Goal: Task Accomplishment & Management: Complete application form

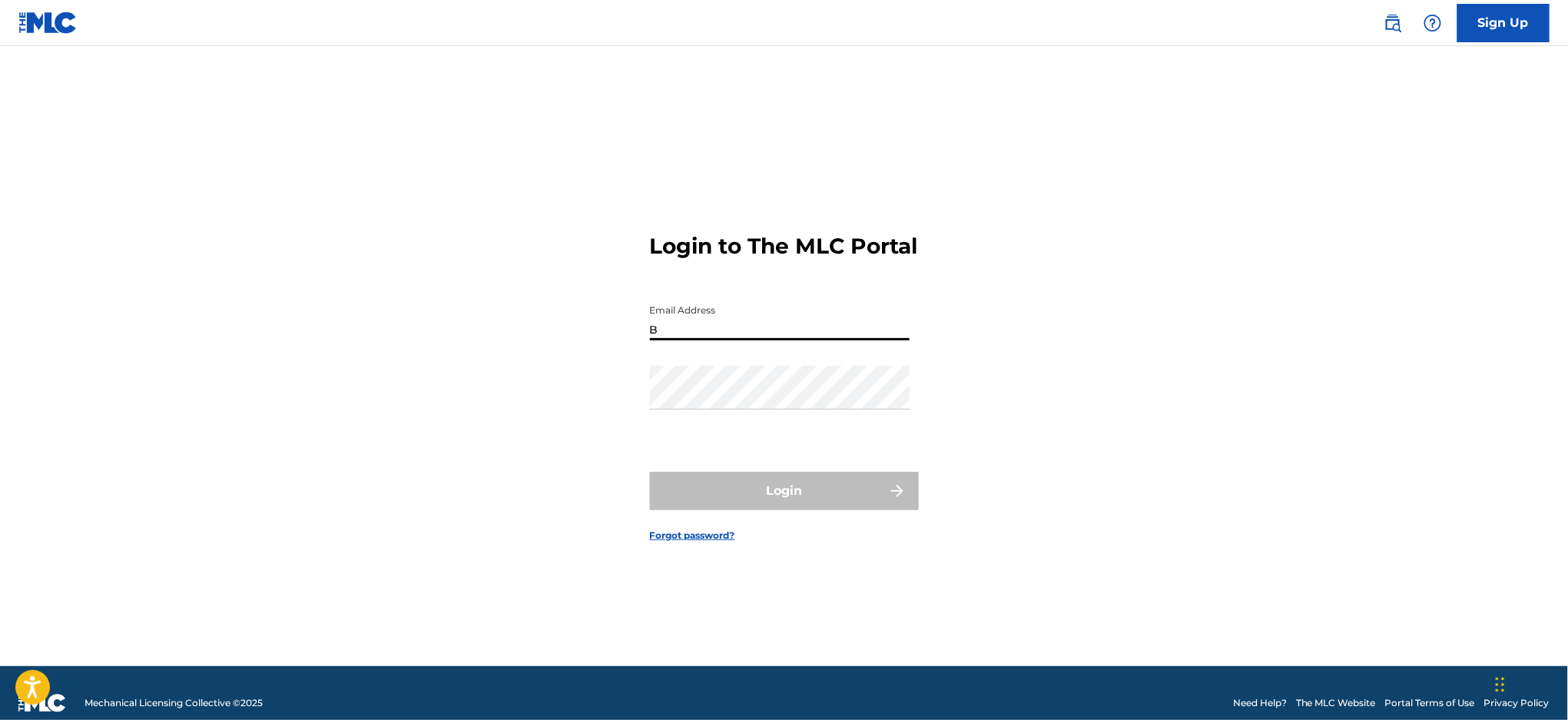
type input "[EMAIL_ADDRESS][DOMAIN_NAME]"
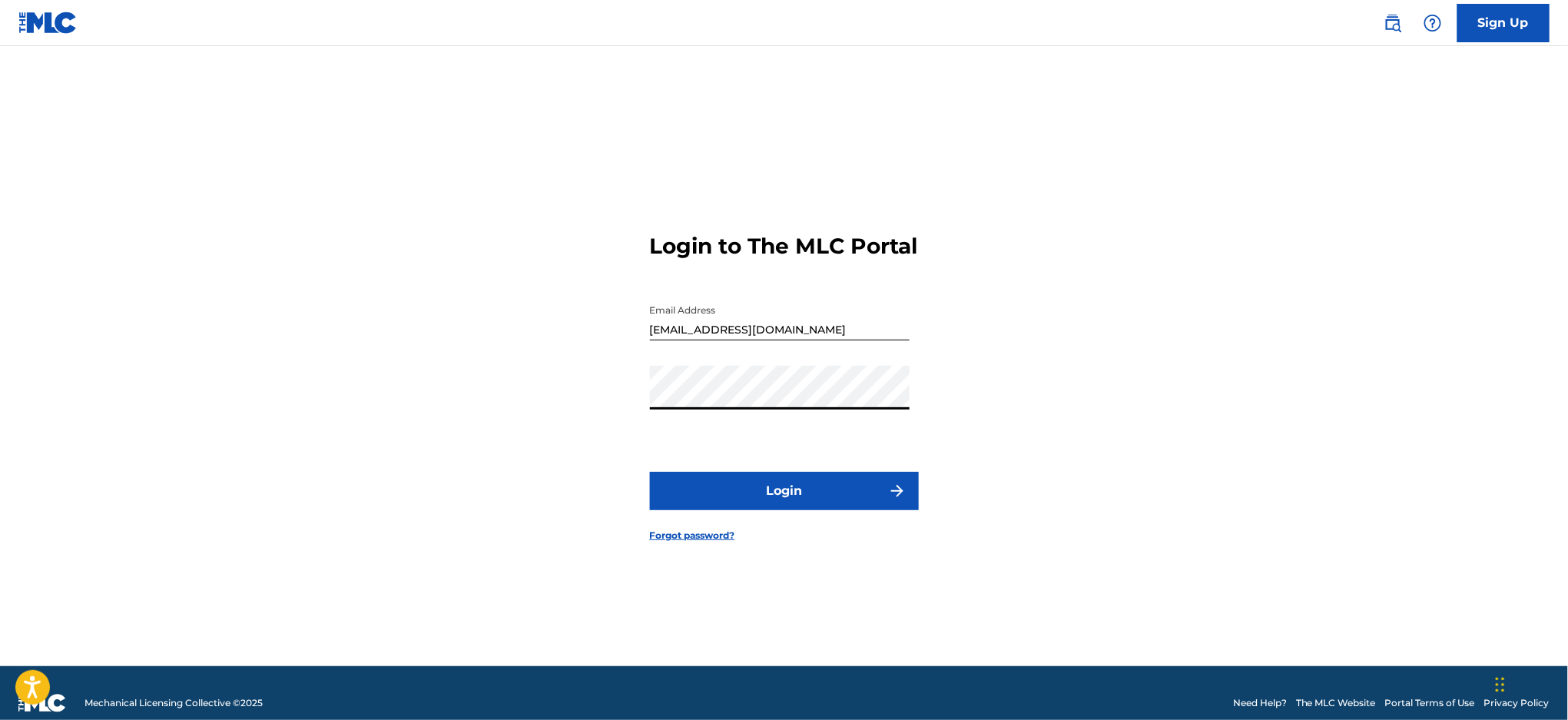
click at [751, 495] on button "Login" at bounding box center [784, 491] width 269 height 39
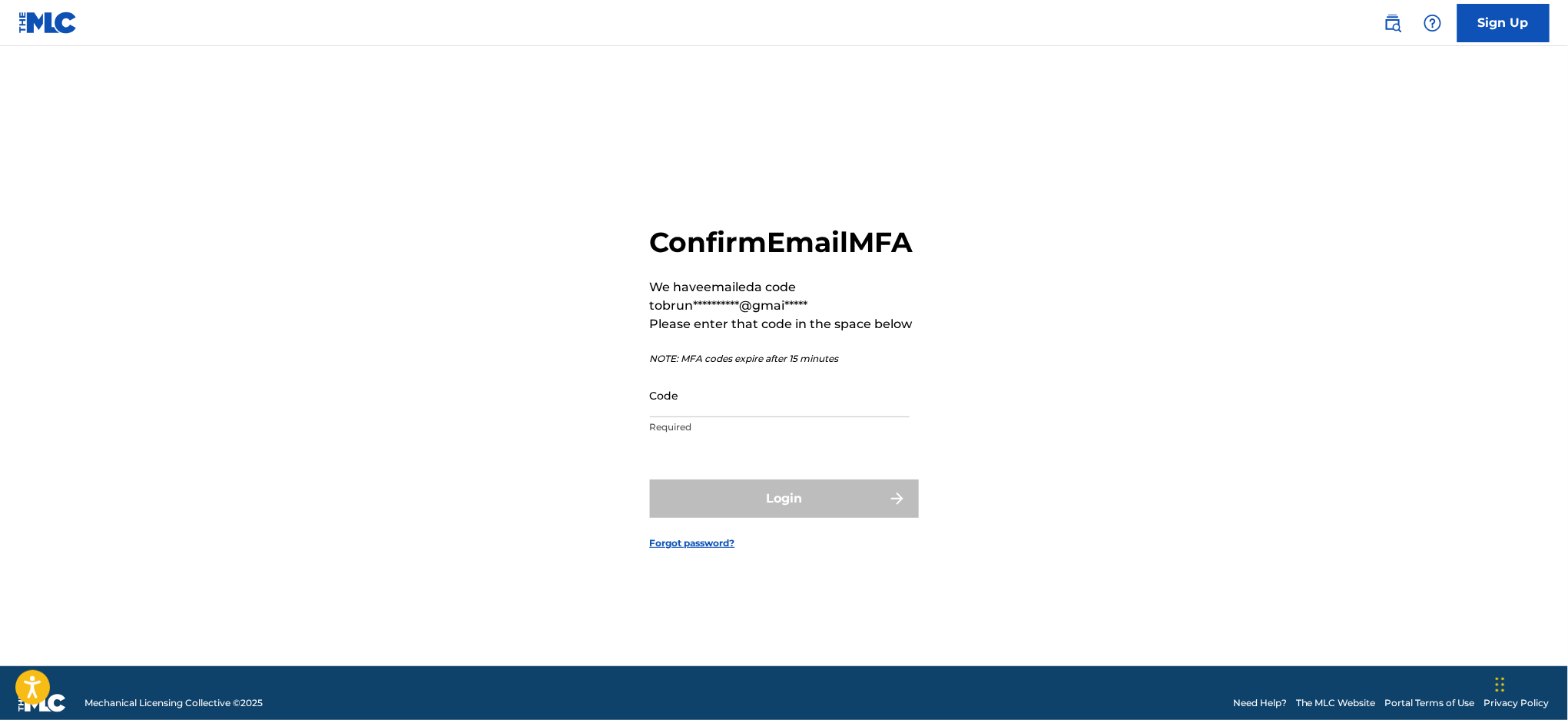
drag, startPoint x: 813, startPoint y: 421, endPoint x: 808, endPoint y: 431, distance: 11.2
click at [813, 417] on input "Code" at bounding box center [780, 395] width 260 height 43
paste input "004984"
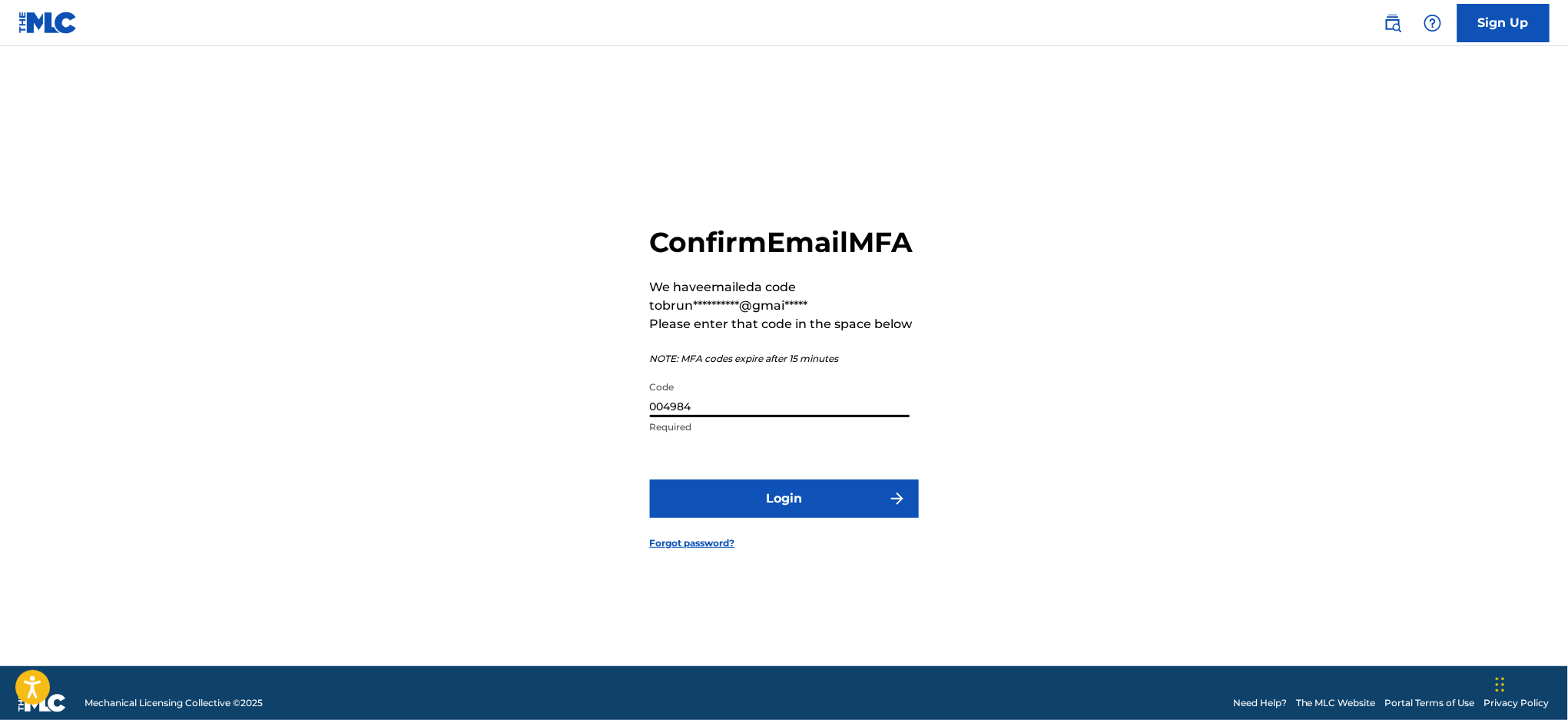
type input "004984"
click at [693, 500] on button "Login" at bounding box center [784, 499] width 269 height 39
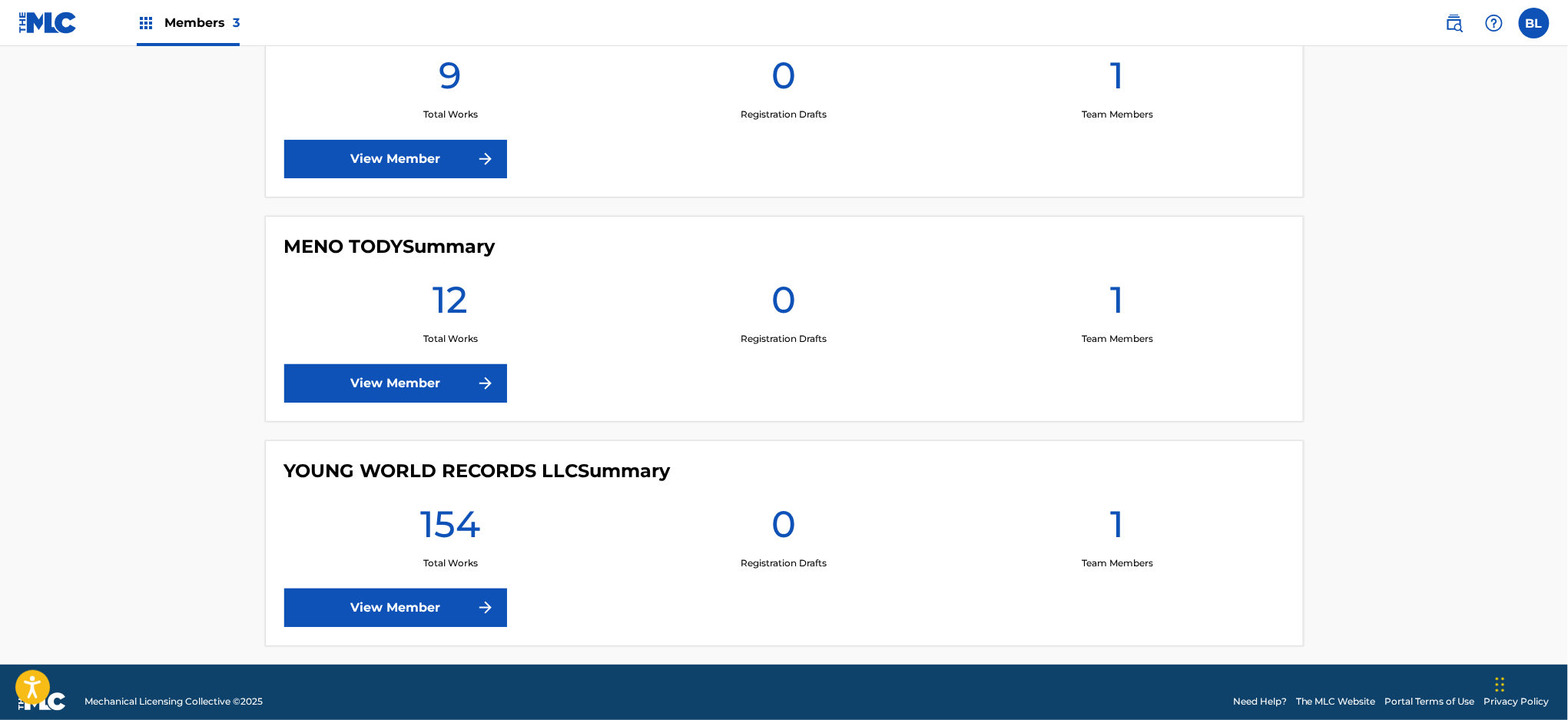
scroll to position [514, 0]
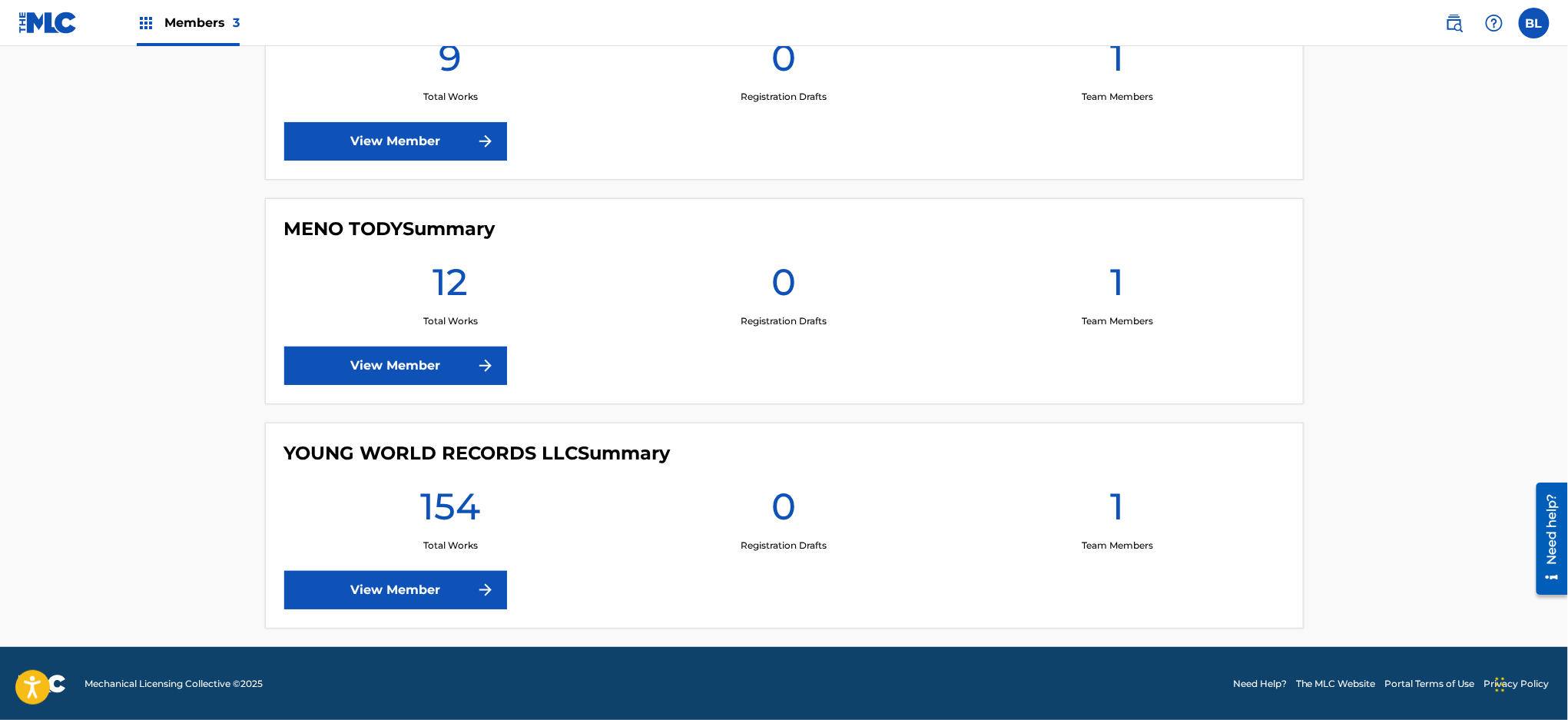
click at [404, 581] on link "View Member" at bounding box center [395, 590] width 223 height 39
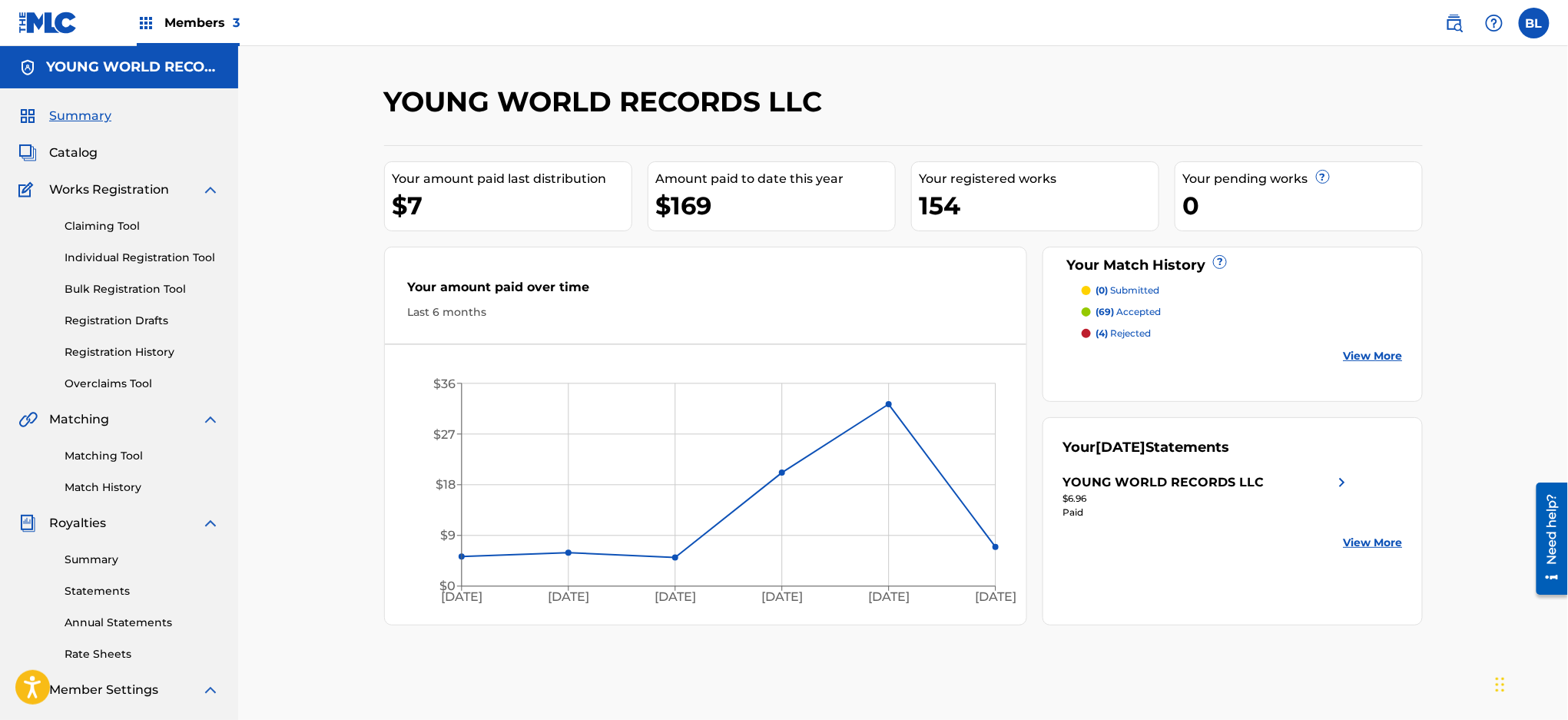
click at [106, 561] on link "Summary" at bounding box center [142, 559] width 155 height 16
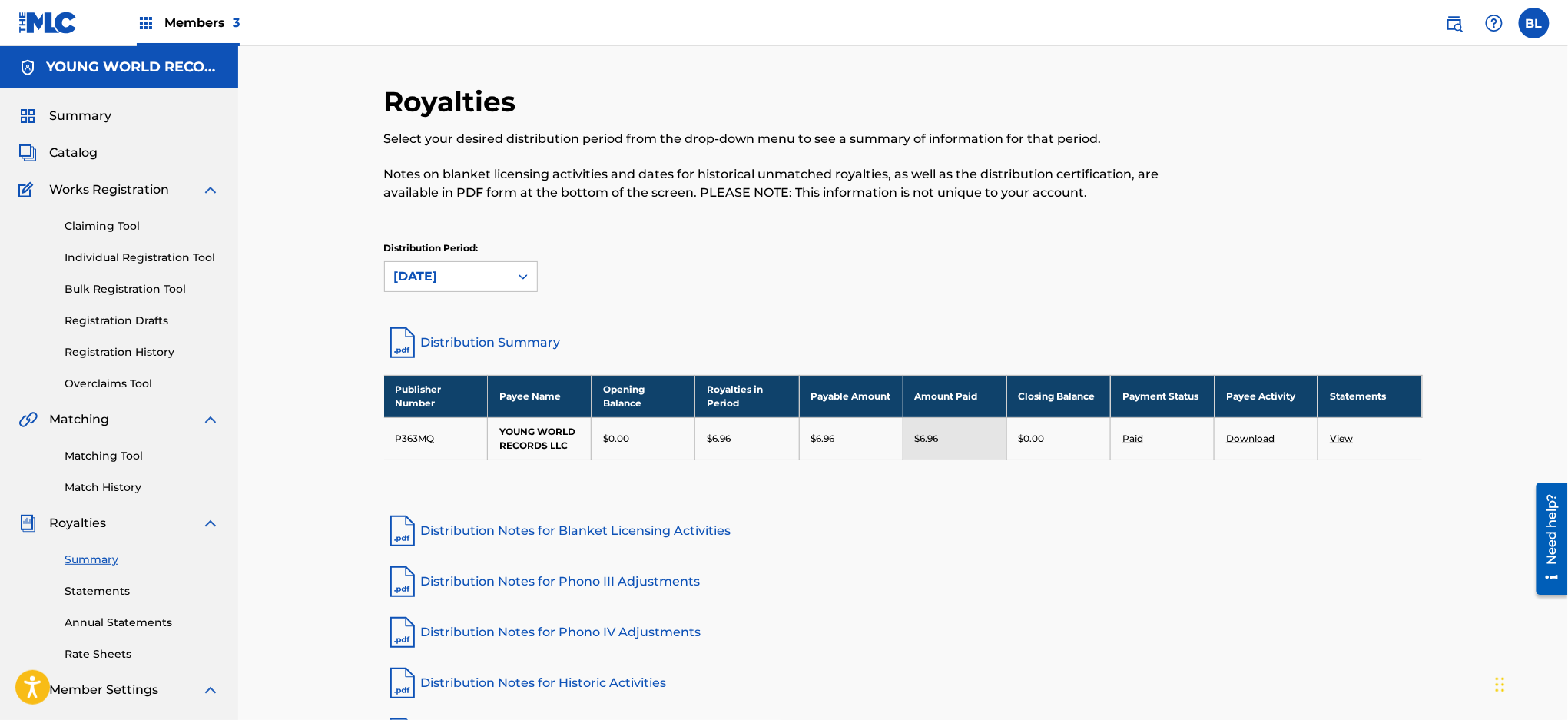
click at [62, 109] on span "Summary" at bounding box center [79, 116] width 62 height 18
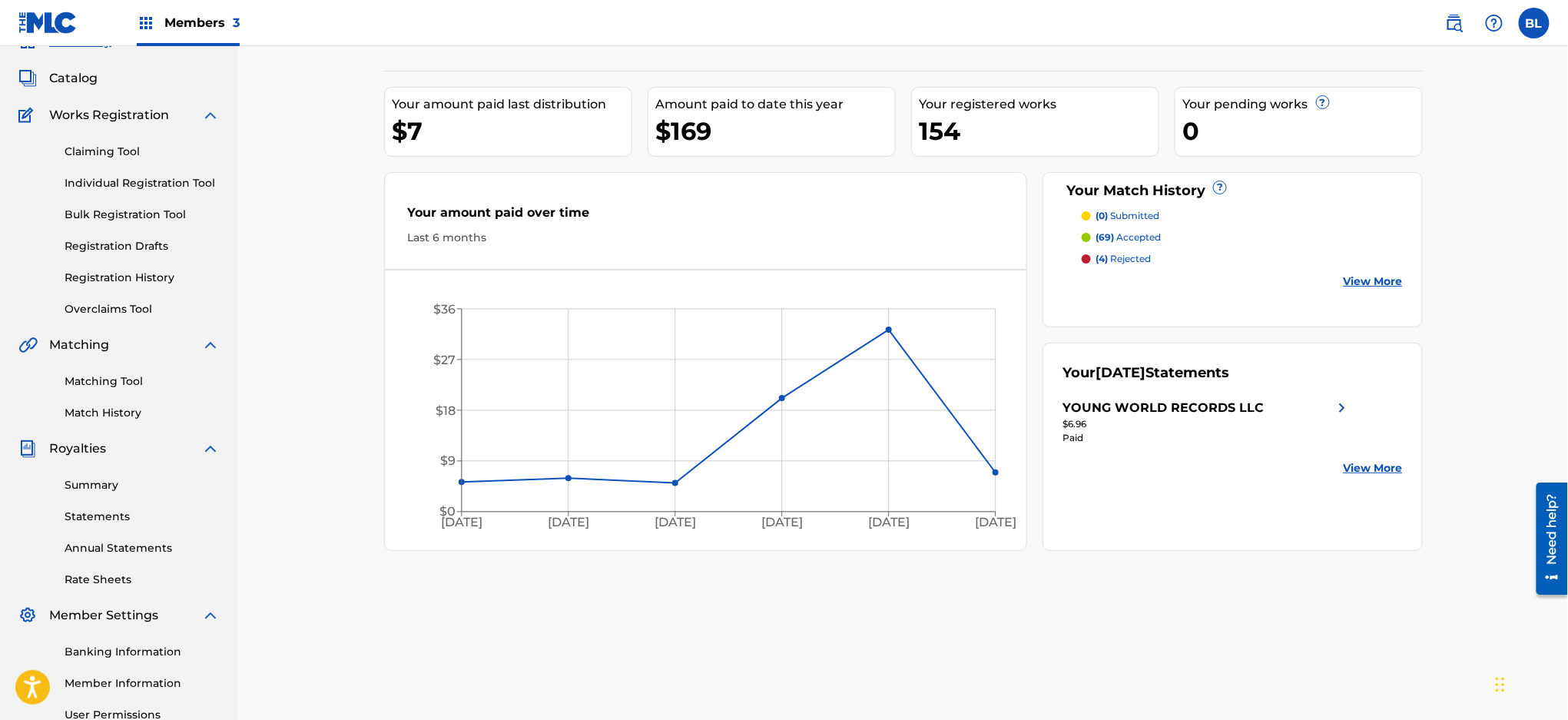
scroll to position [232, 0]
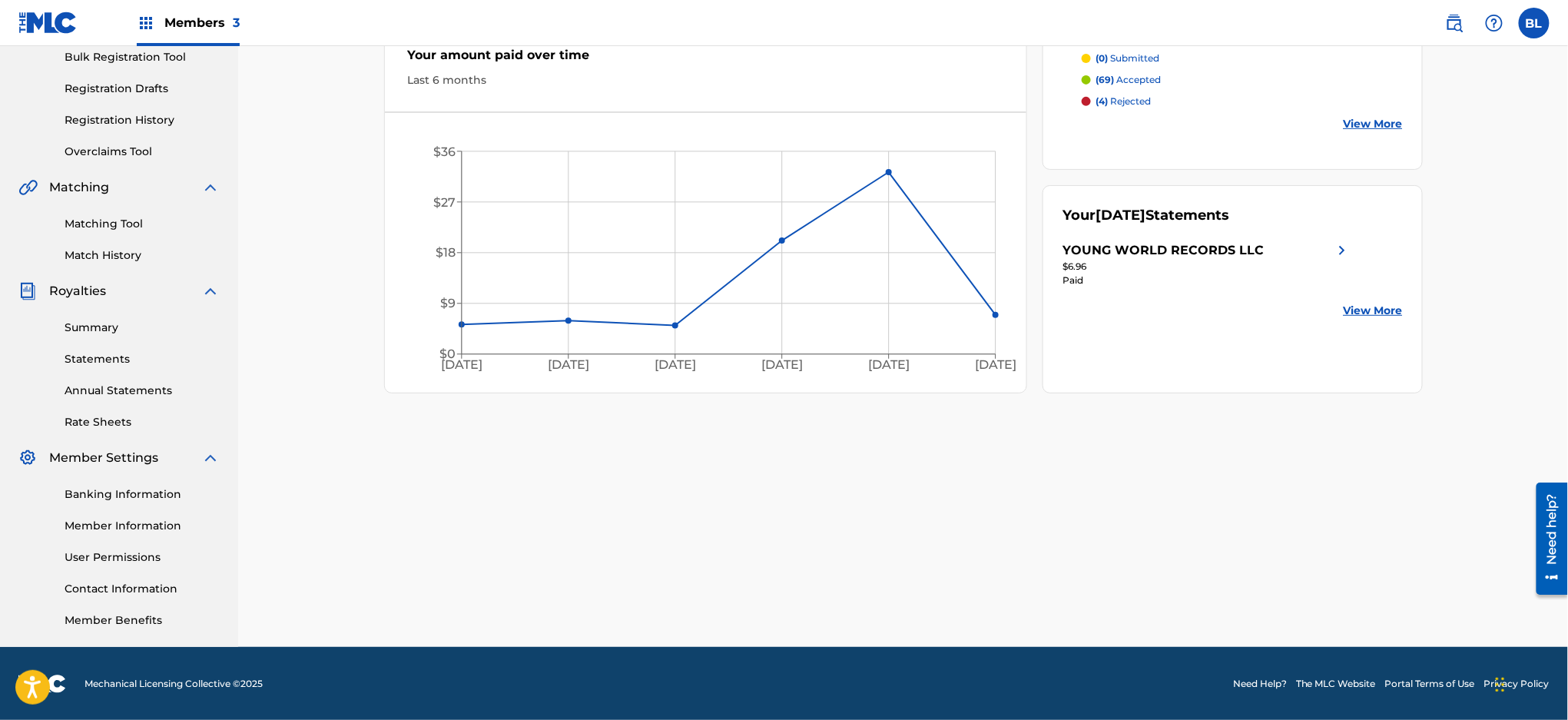
click at [148, 527] on link "Member Information" at bounding box center [142, 525] width 155 height 16
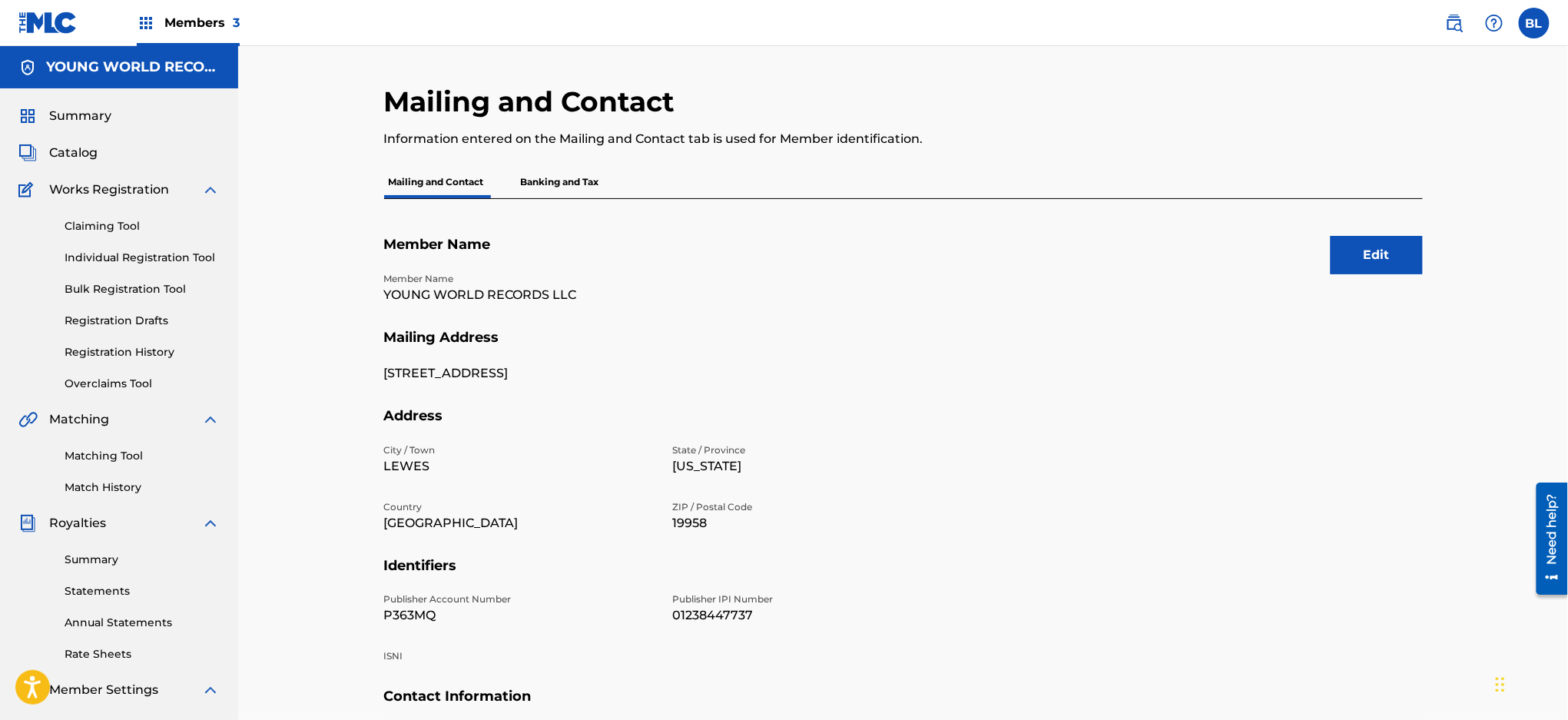
click at [587, 182] on p "Banking and Tax" at bounding box center [560, 182] width 88 height 32
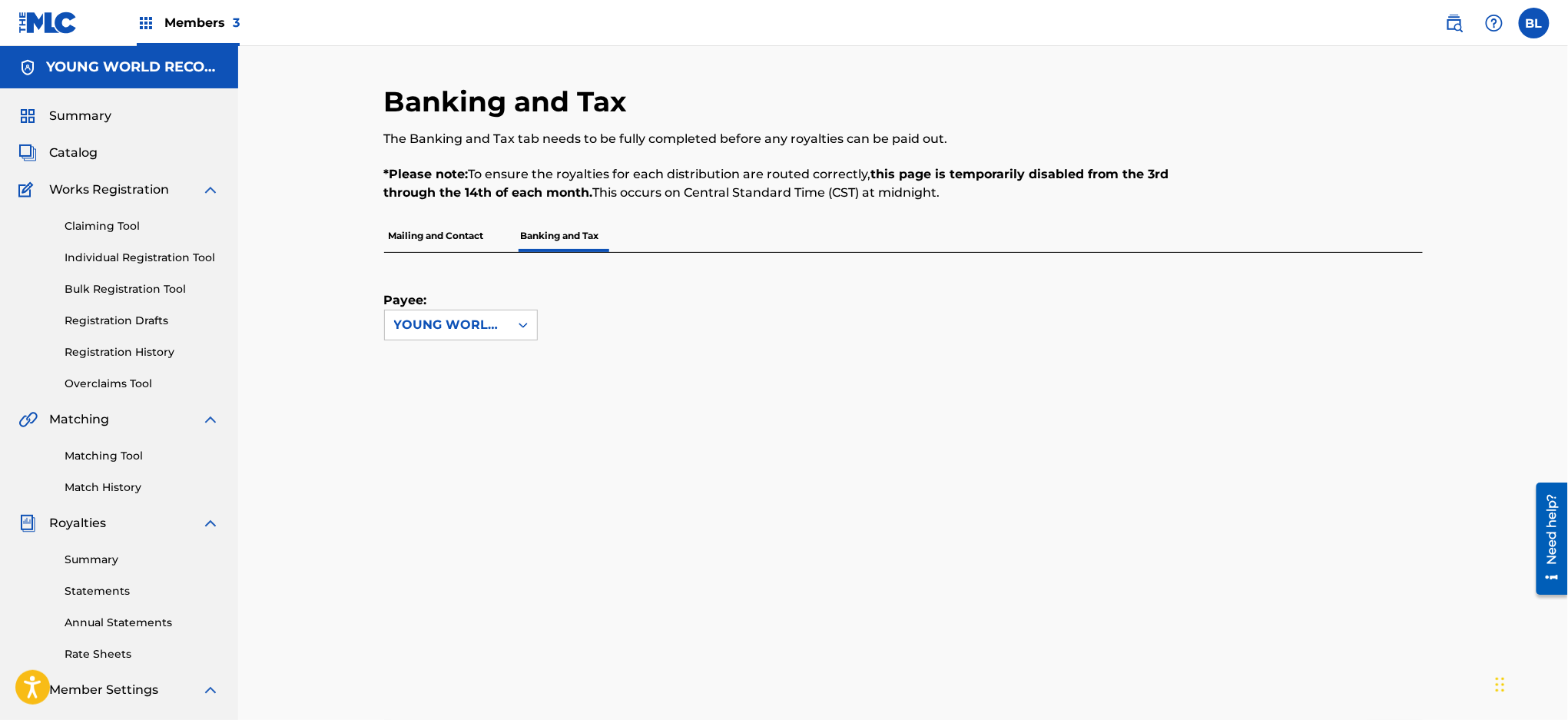
click at [87, 150] on span "Catalog" at bounding box center [73, 153] width 48 height 18
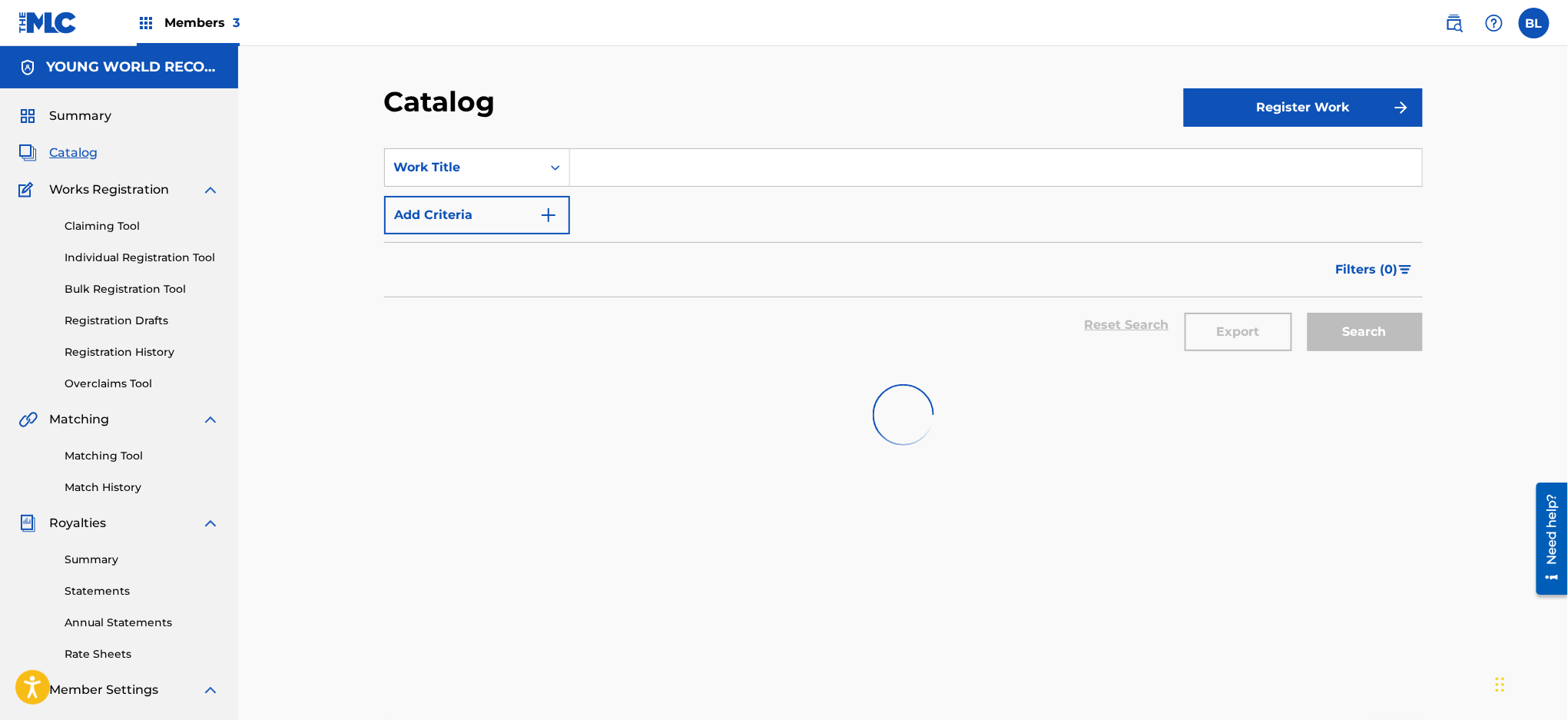
click at [699, 178] on input "Search Form" at bounding box center [996, 168] width 852 height 37
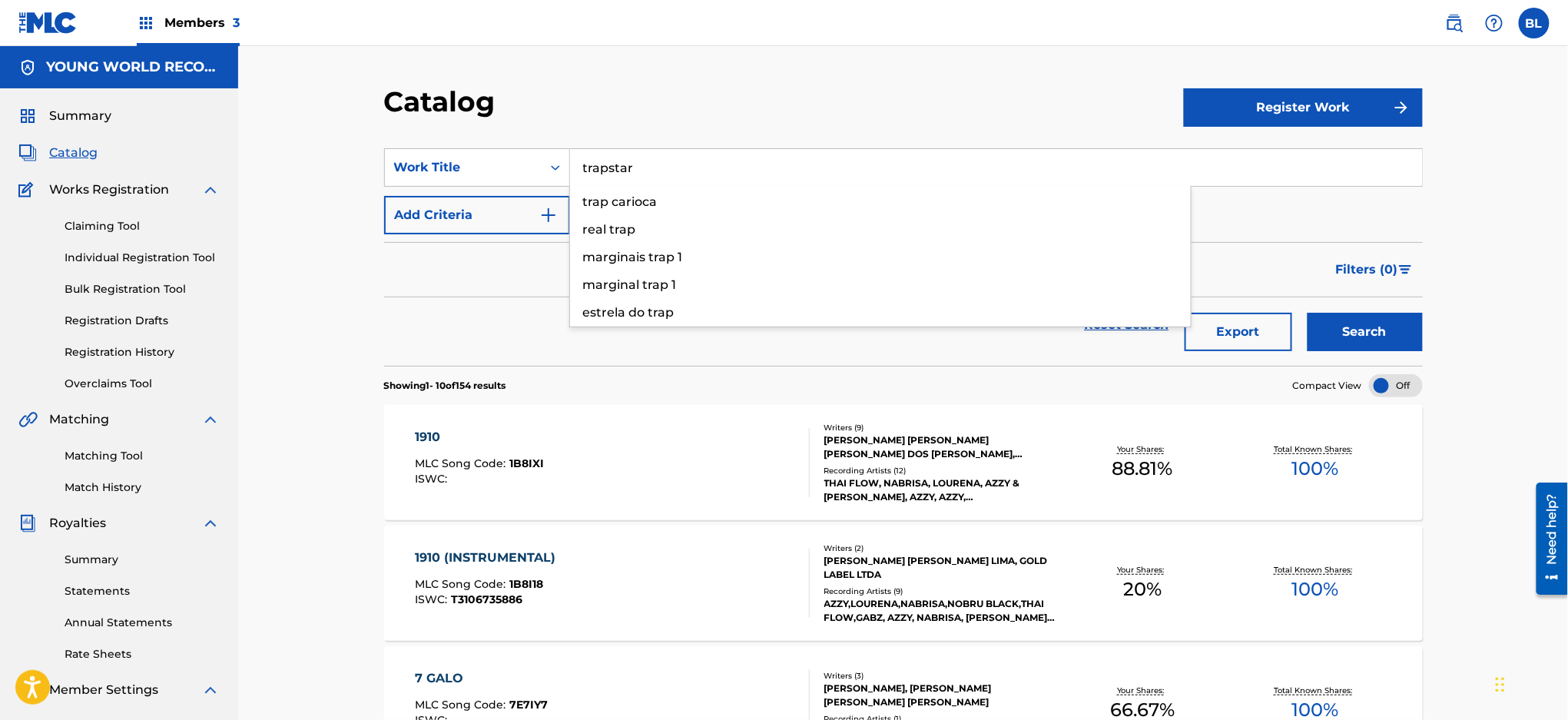
type input "trapstar"
click at [1307, 313] on button "Search" at bounding box center [1364, 332] width 115 height 39
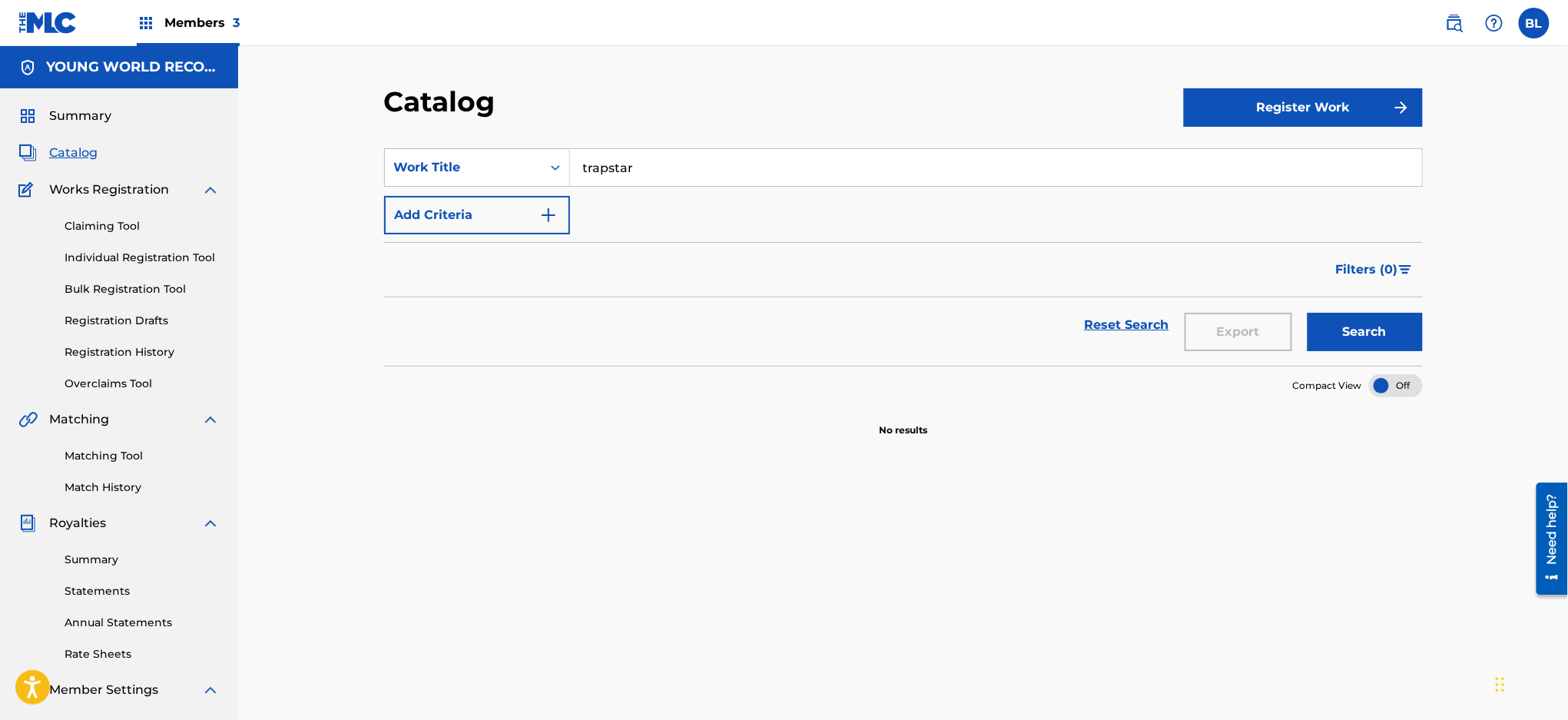
click at [1328, 327] on button "Search" at bounding box center [1364, 332] width 115 height 39
click at [758, 176] on input "trapstar" at bounding box center [996, 168] width 852 height 37
click at [103, 229] on link "Claiming Tool" at bounding box center [142, 226] width 155 height 16
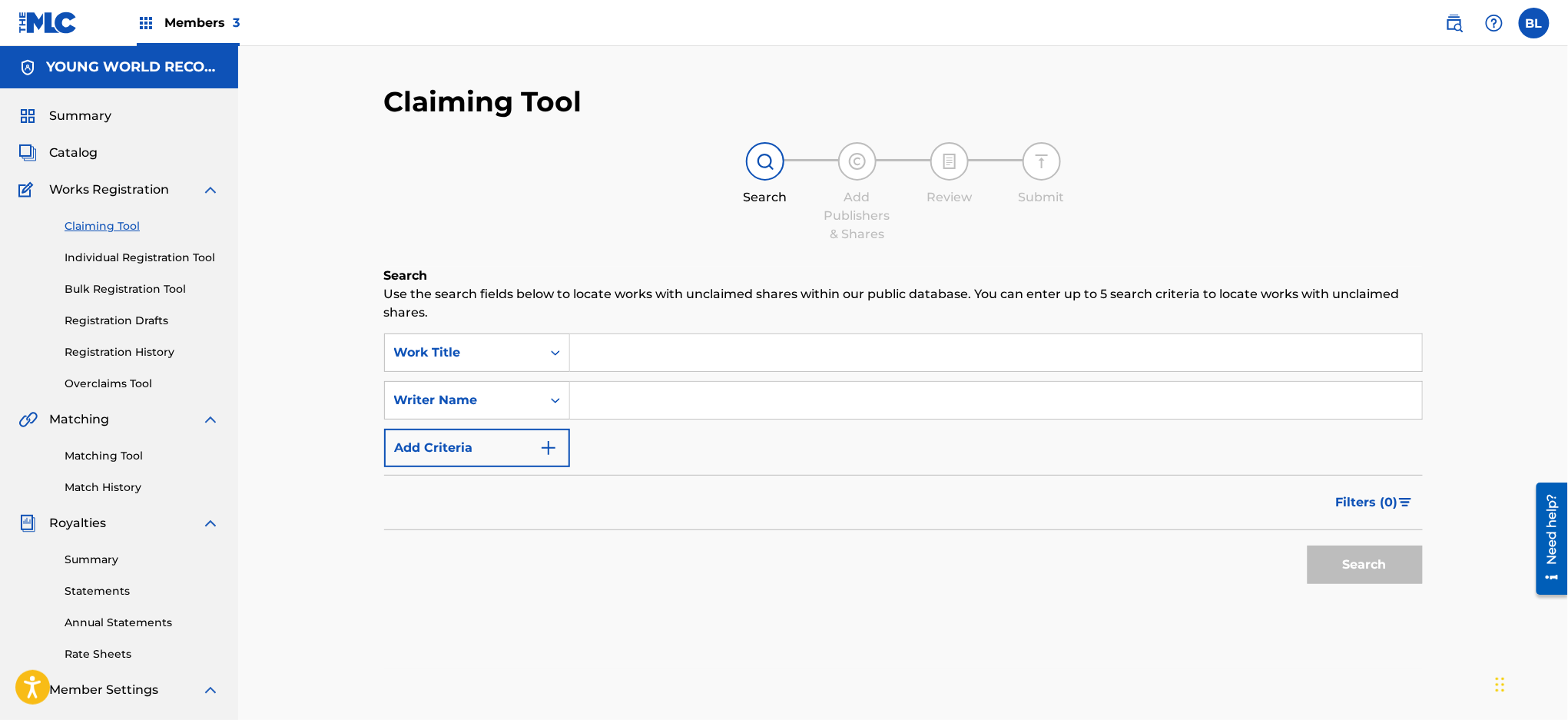
click at [732, 364] on input "Search Form" at bounding box center [996, 352] width 852 height 37
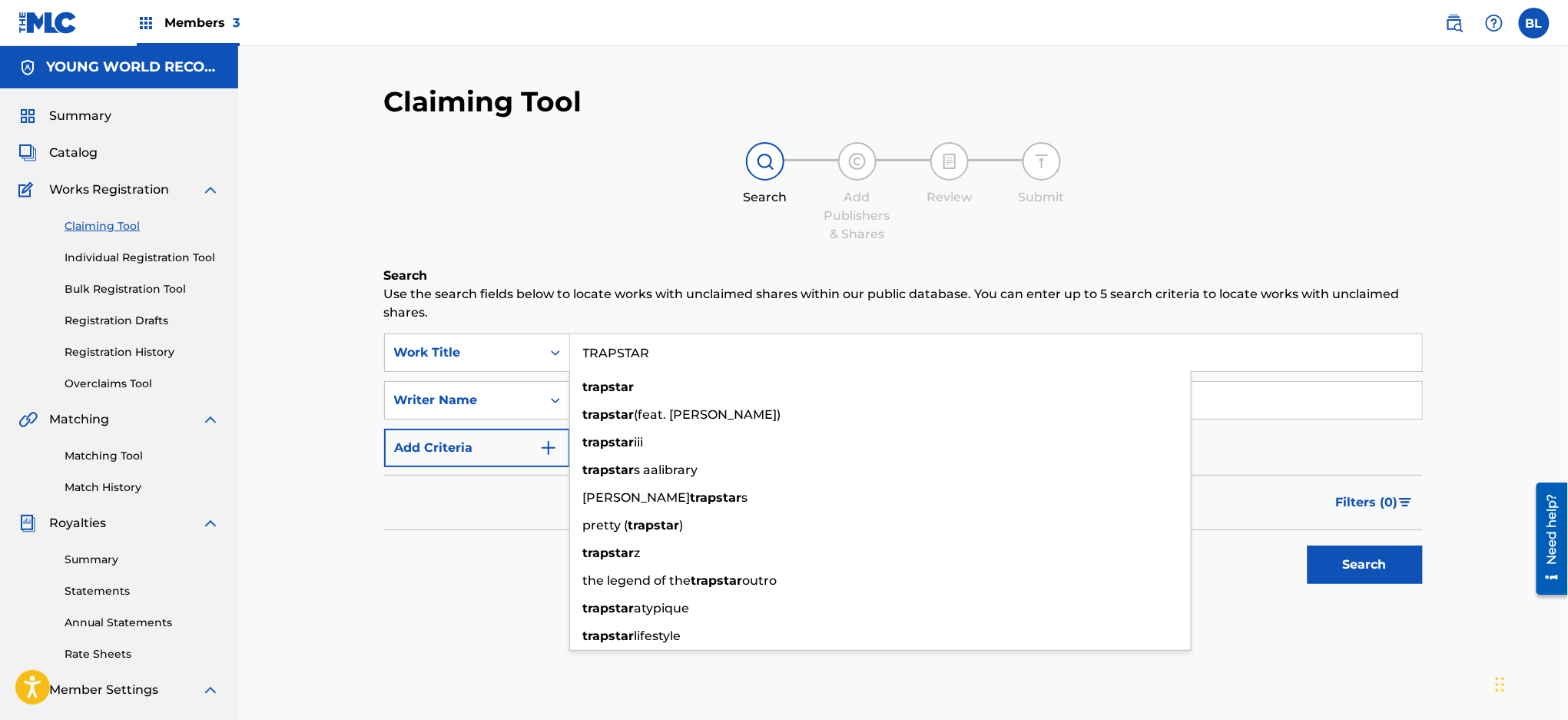
type input "TRAPSTAR"
click at [335, 407] on div "Claiming Tool Search Add Publishers & Shares Review Submit Search Use the searc…" at bounding box center [902, 462] width 1329 height 832
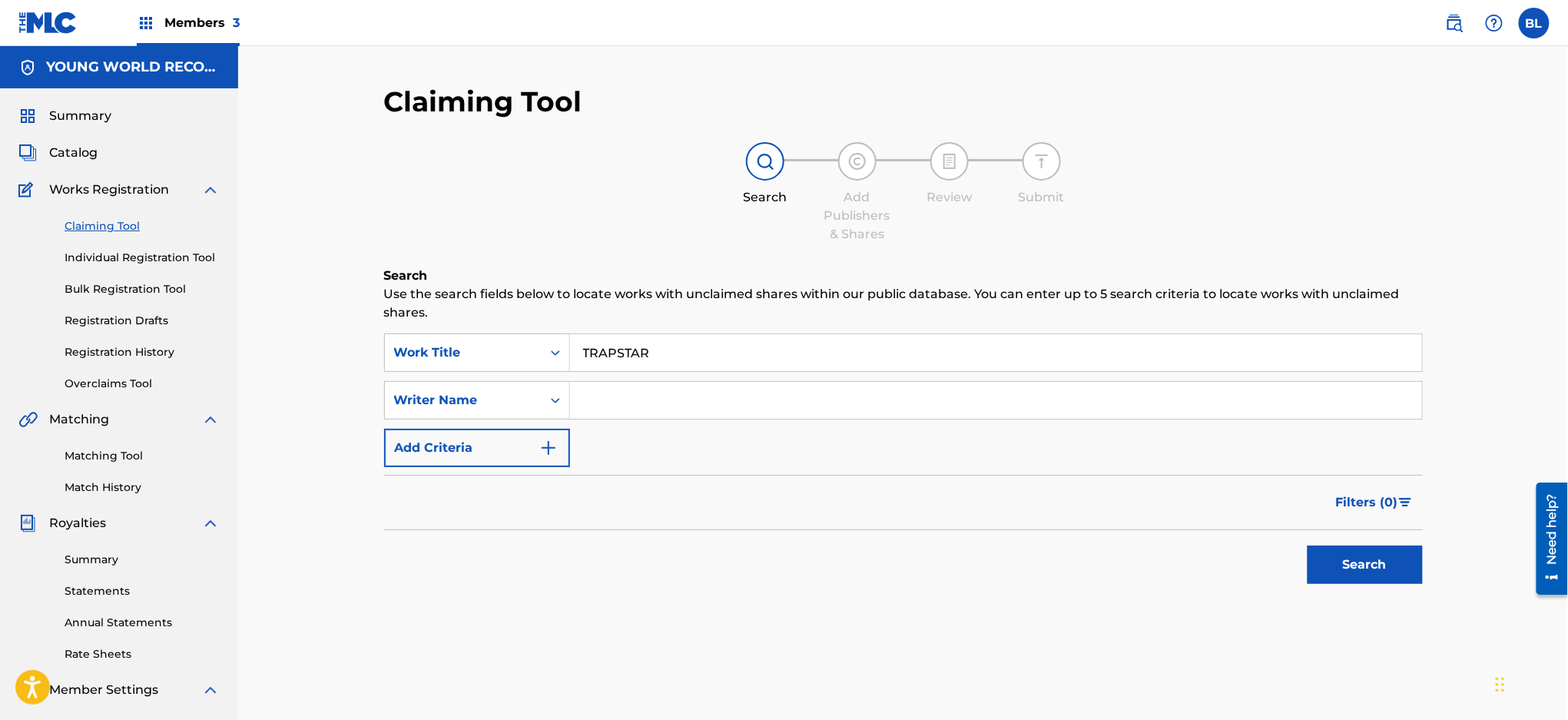
click at [674, 398] on input "Search Form" at bounding box center [996, 400] width 852 height 37
type input "[PERSON_NAME]"
click at [1307, 546] on button "Search" at bounding box center [1364, 565] width 115 height 39
click at [1457, 23] on img at bounding box center [1454, 23] width 18 height 18
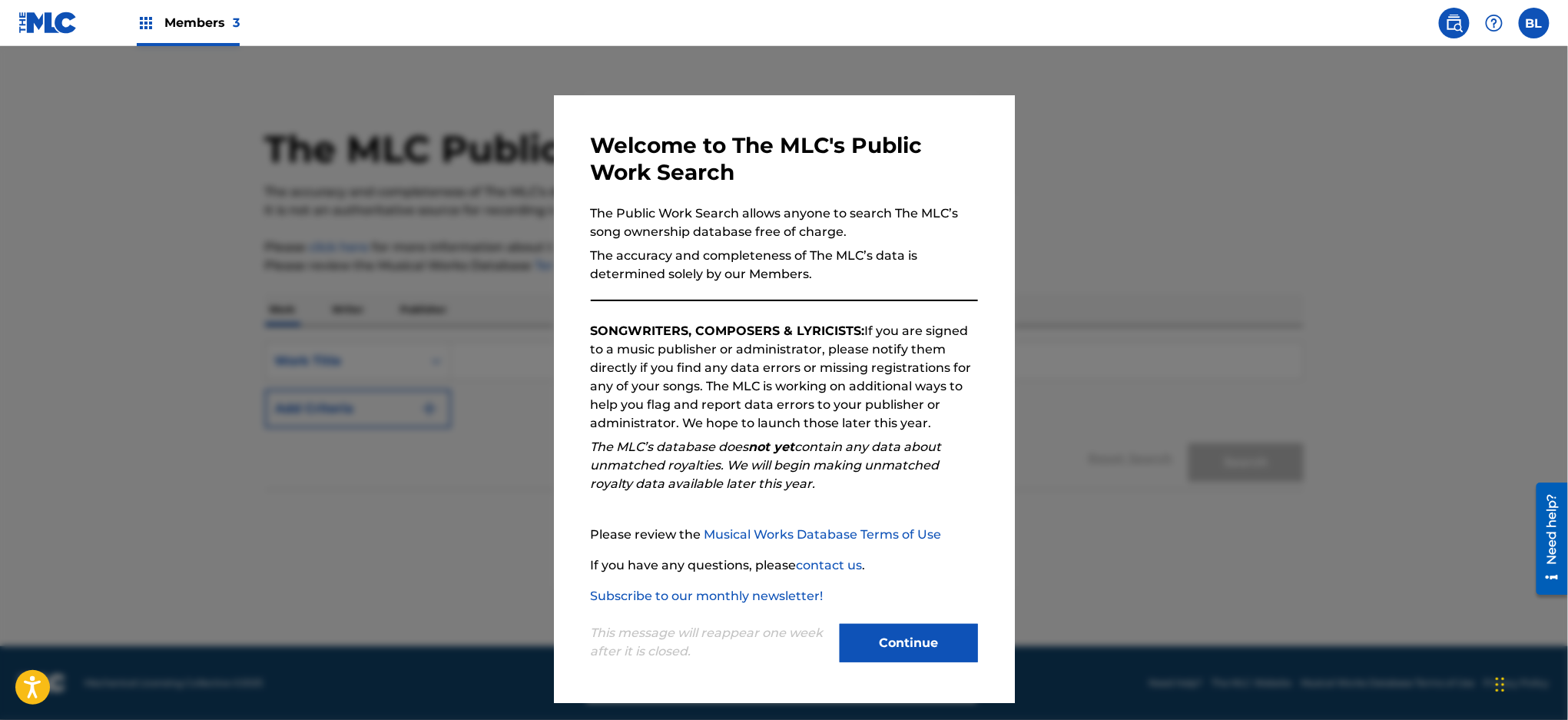
click at [918, 650] on button "Continue" at bounding box center [909, 643] width 138 height 39
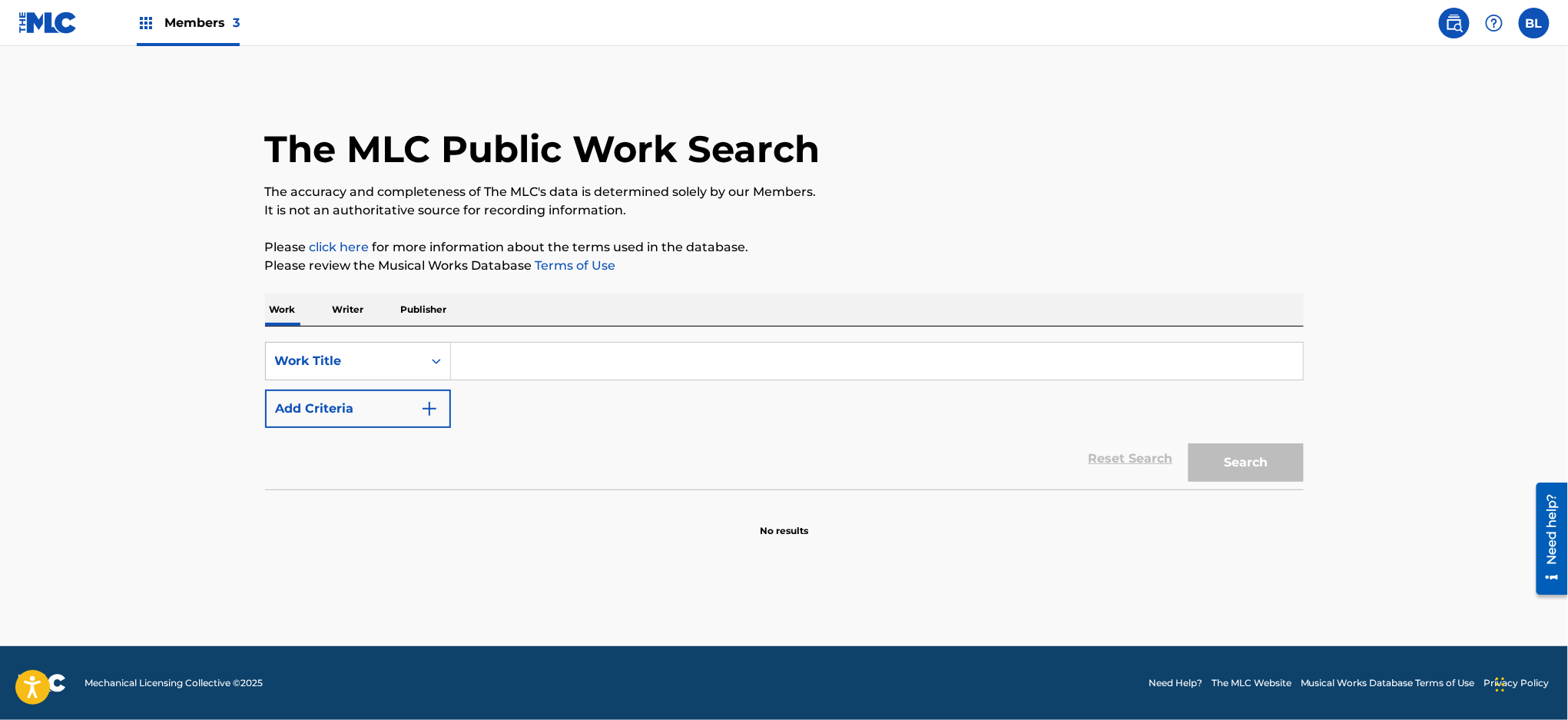
click at [481, 364] on input "Search Form" at bounding box center [877, 361] width 852 height 37
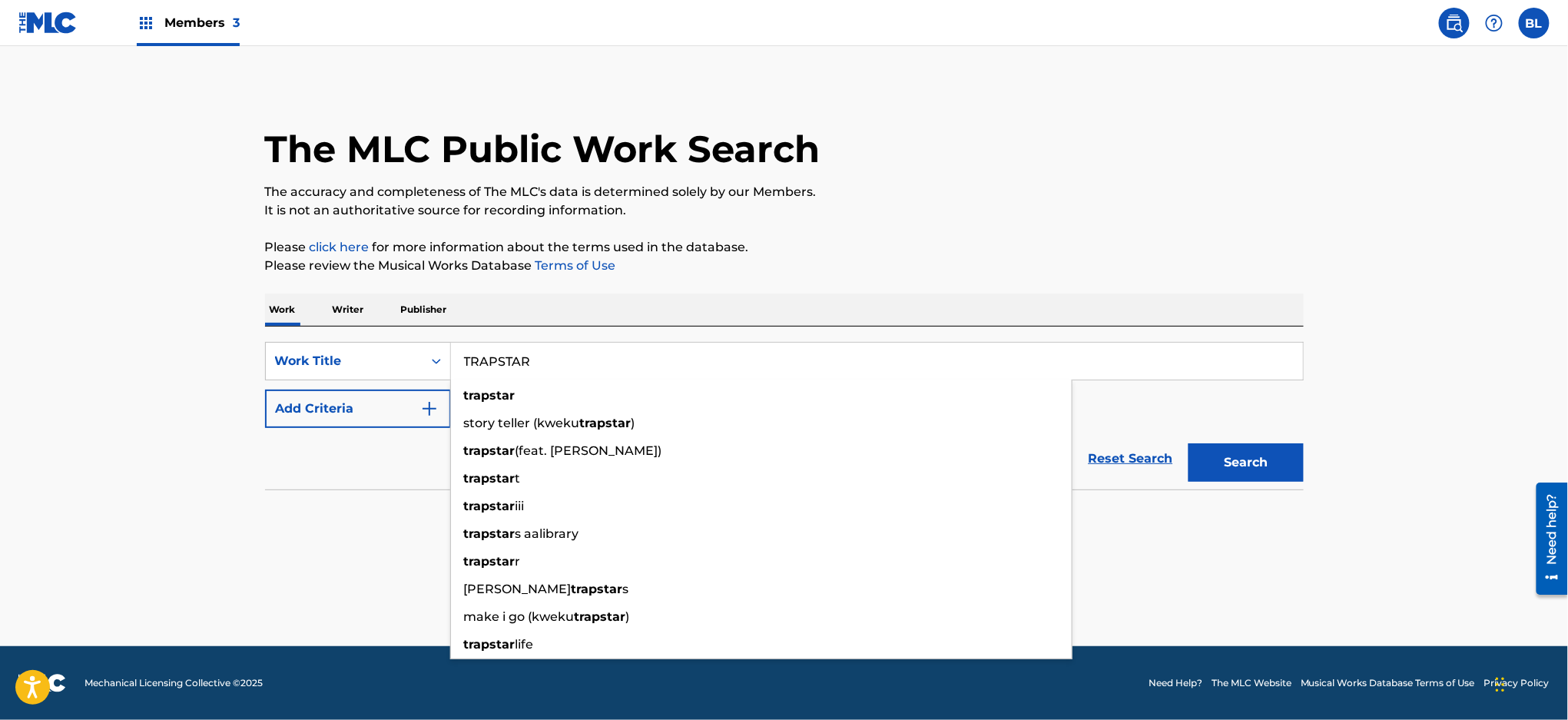
type input "TRAPSTAR"
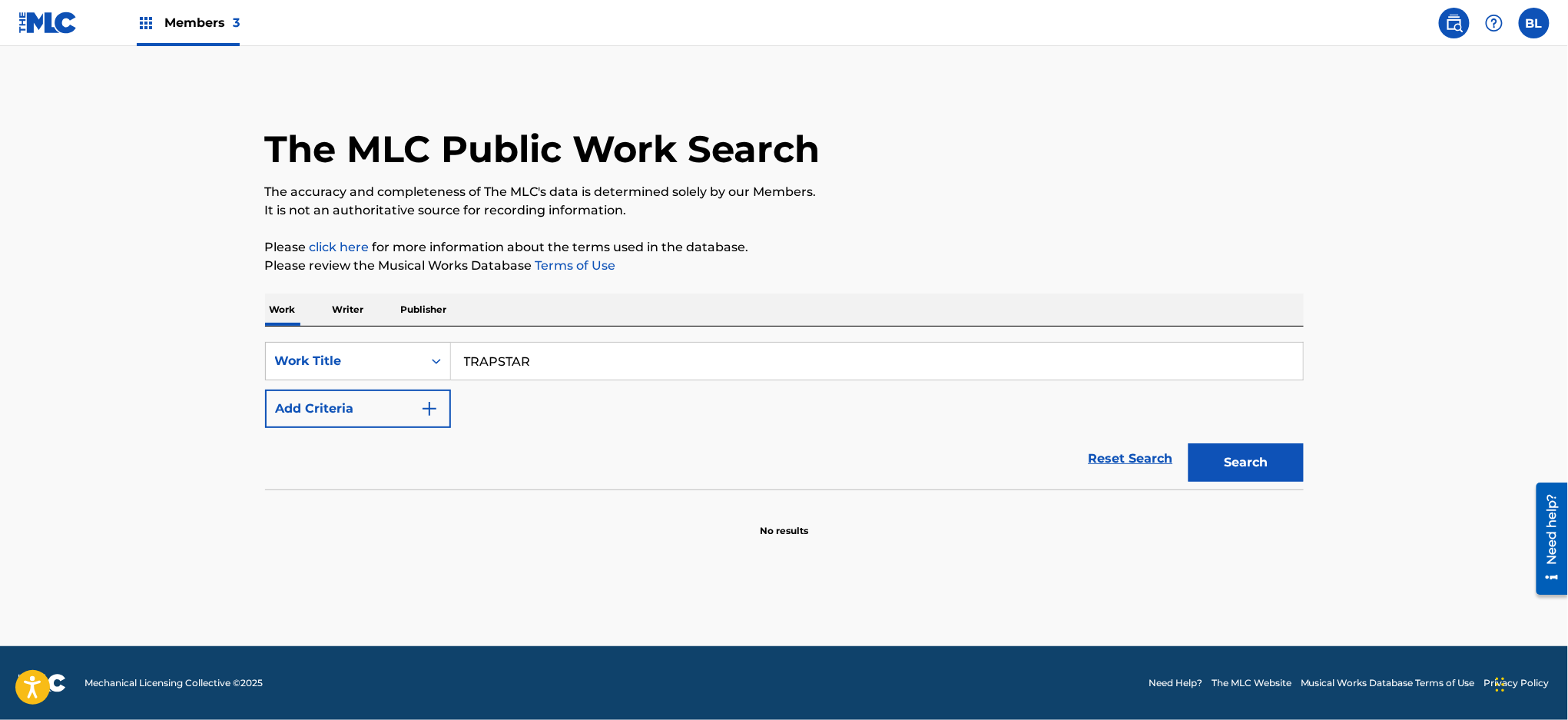
click at [380, 399] on button "Add Criteria" at bounding box center [358, 408] width 186 height 39
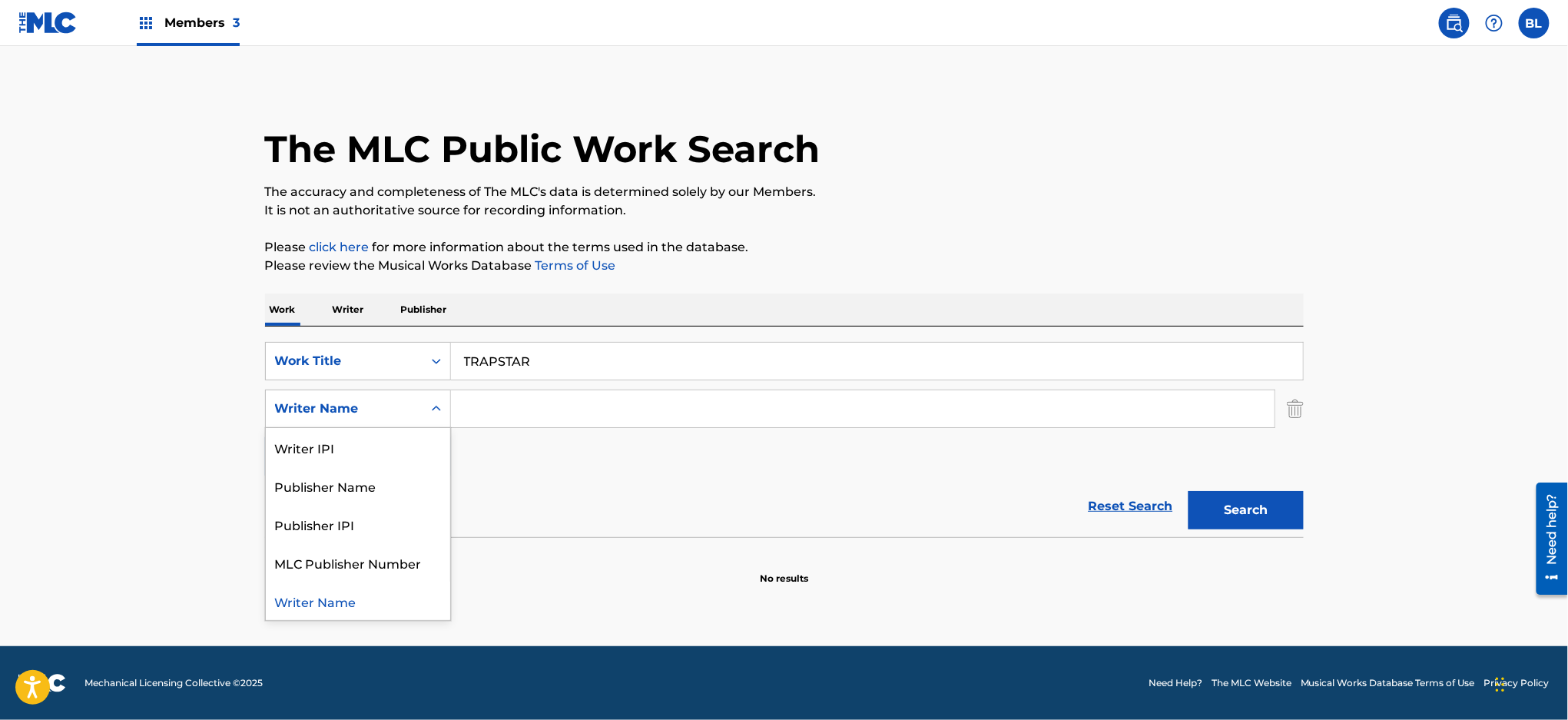
click at [384, 407] on div "Writer Name" at bounding box center [344, 408] width 138 height 18
click at [518, 404] on input "Search Form" at bounding box center [862, 408] width 823 height 37
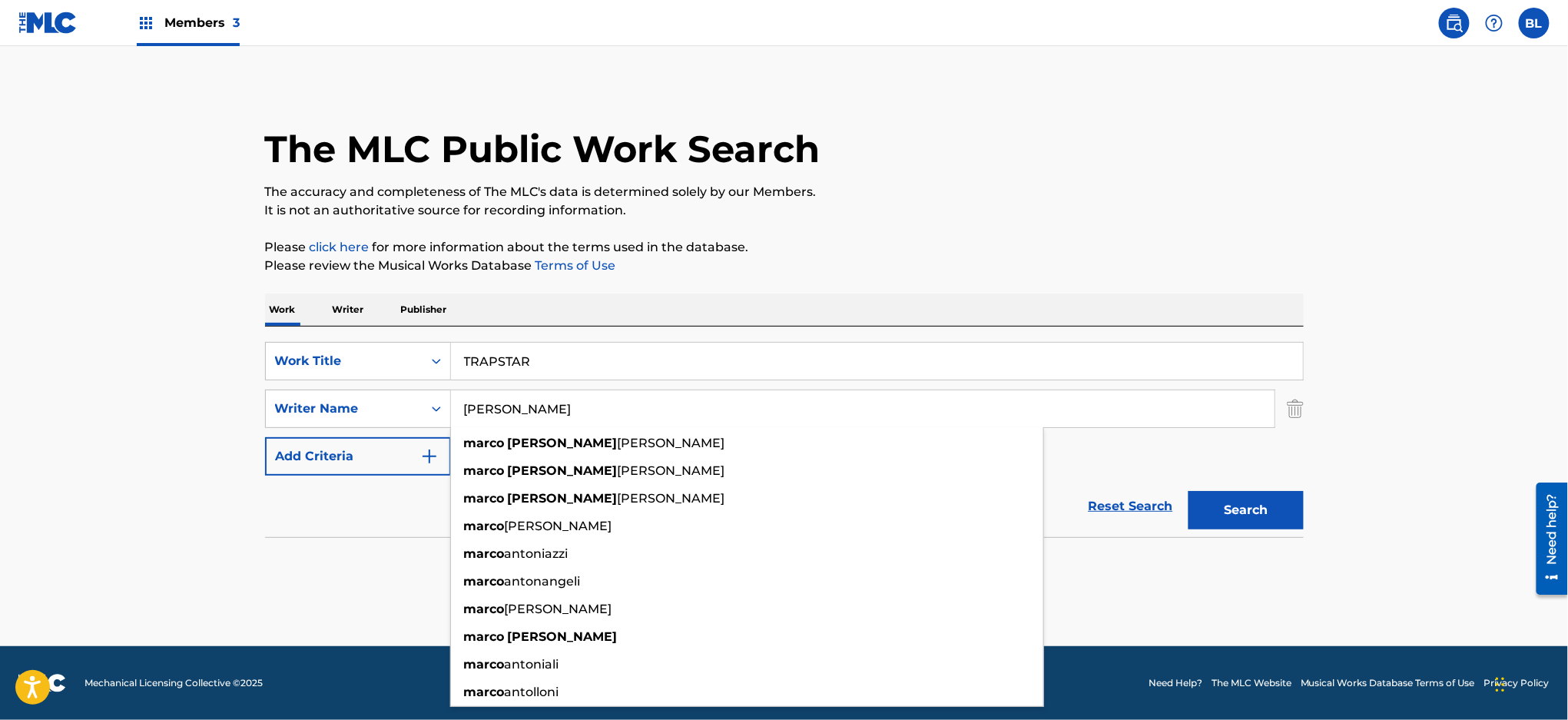
type input "[PERSON_NAME]"
click at [1188, 490] on button "Search" at bounding box center [1245, 510] width 115 height 39
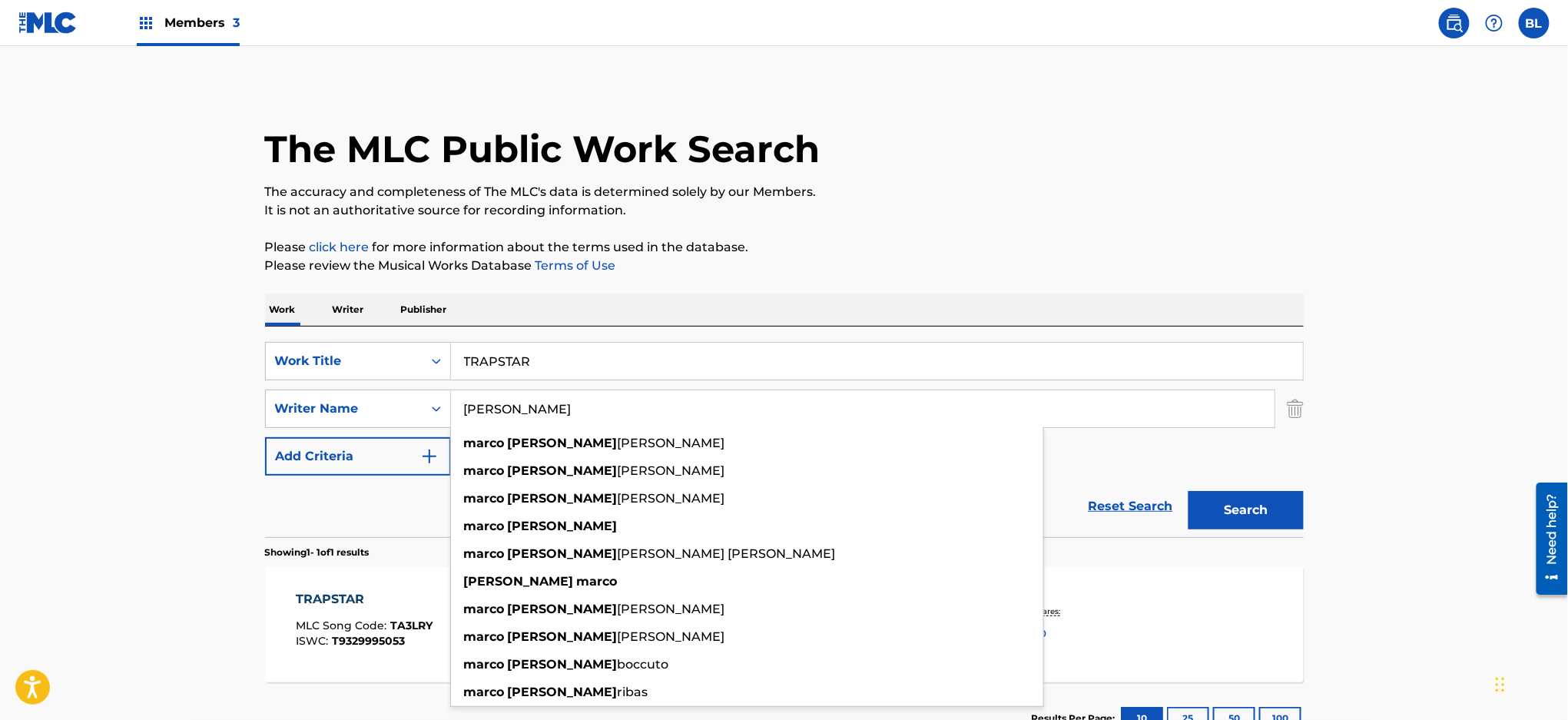
click at [105, 417] on main "The MLC Public Work Search The accuracy and completeness of The MLC's data is d…" at bounding box center [784, 404] width 1568 height 716
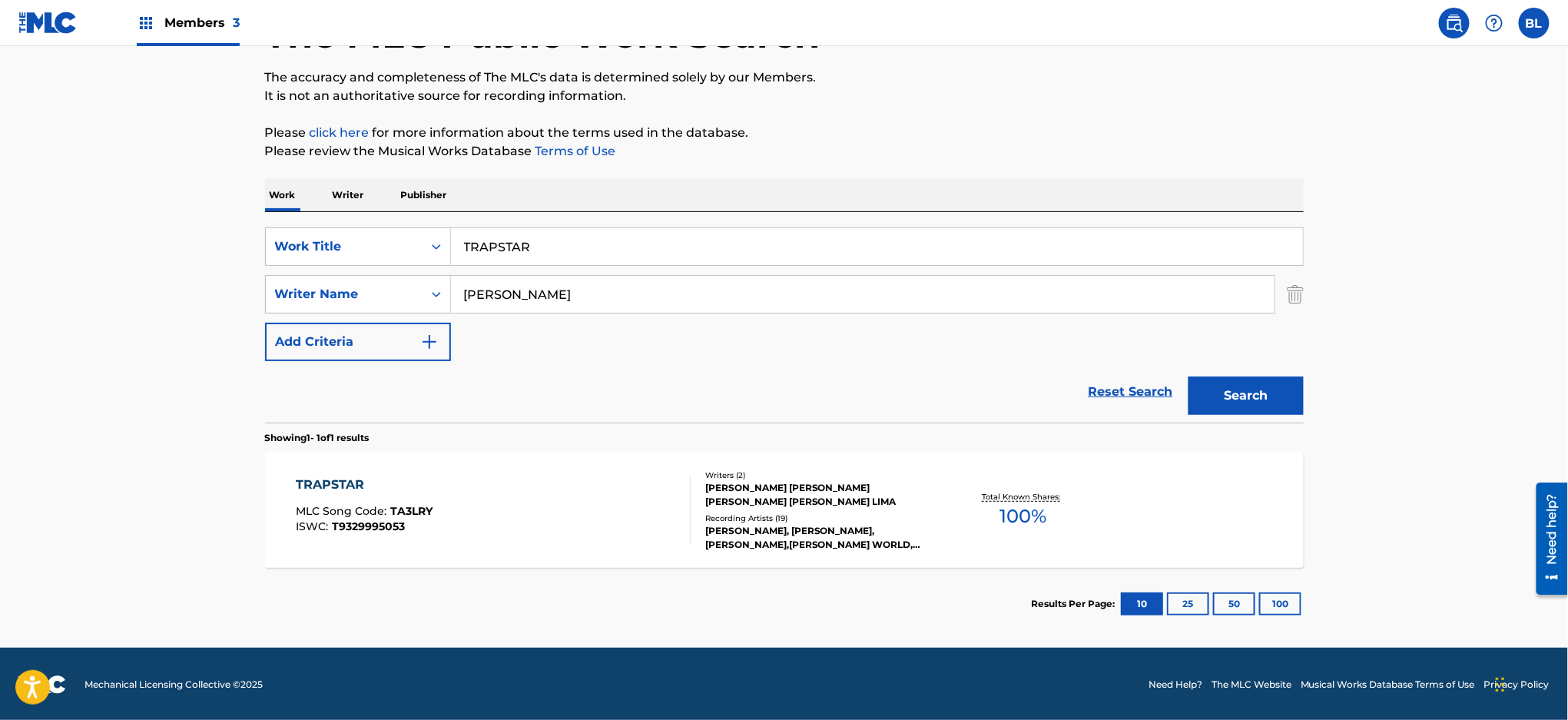
scroll to position [115, 0]
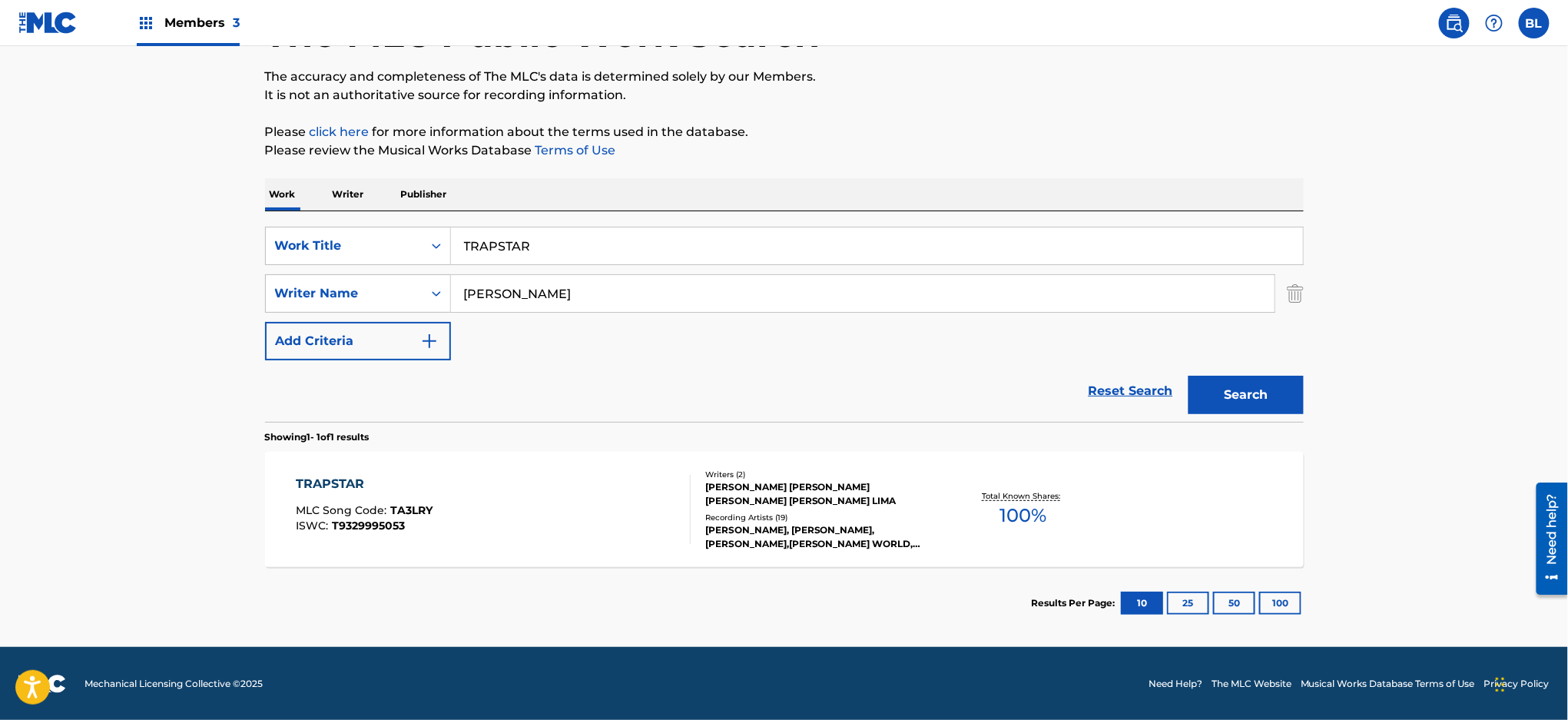
click at [339, 483] on div "TRAPSTAR" at bounding box center [364, 484] width 136 height 18
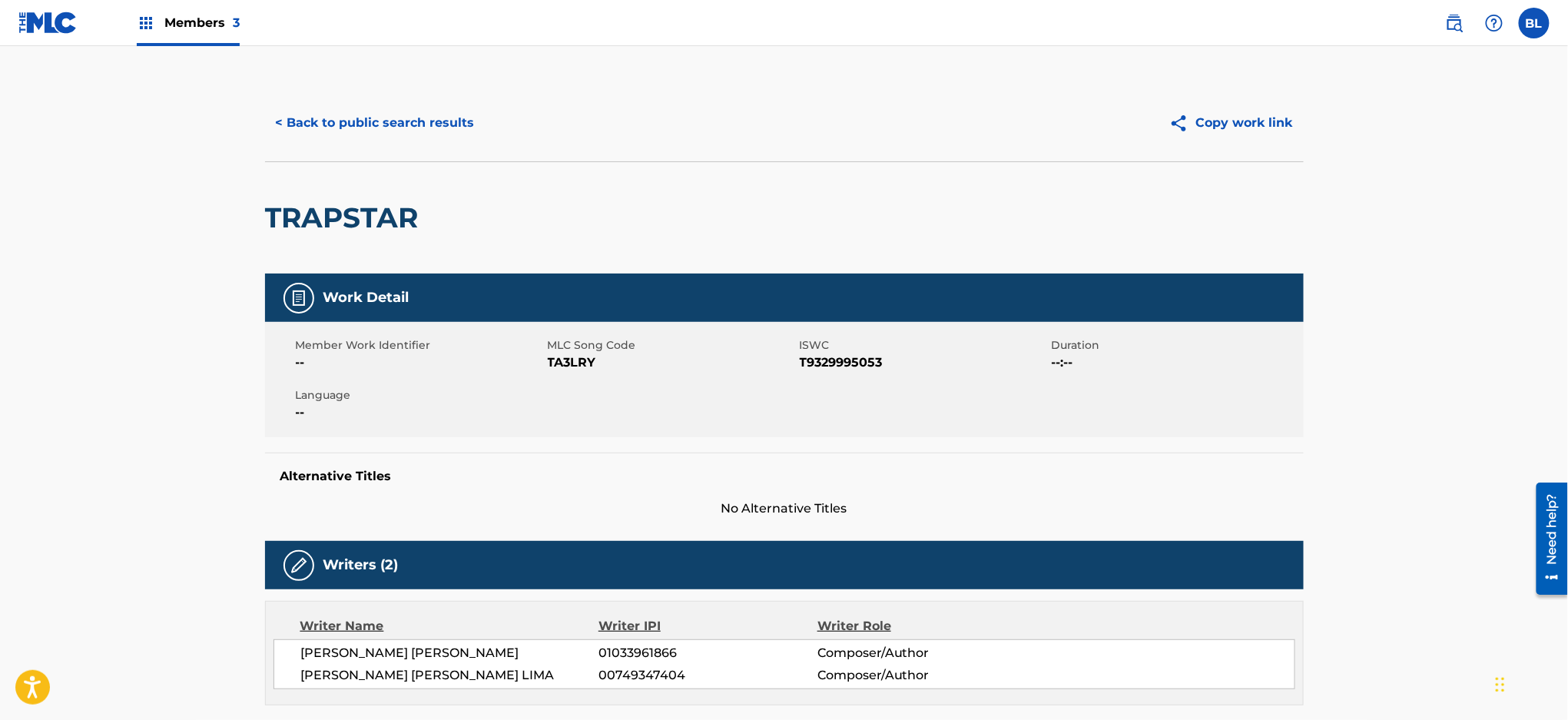
click at [417, 119] on button "< Back to public search results" at bounding box center [374, 123] width 220 height 39
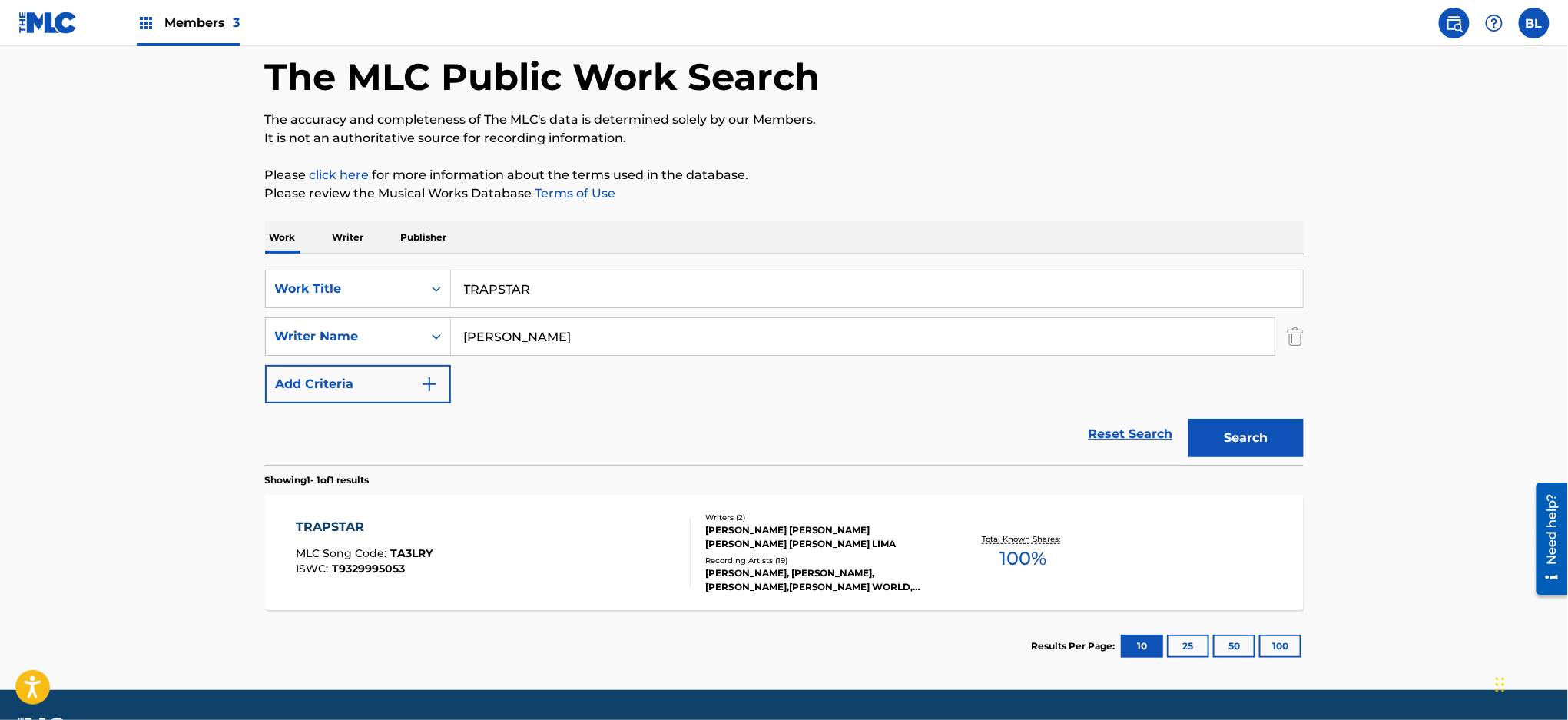
scroll to position [115, 0]
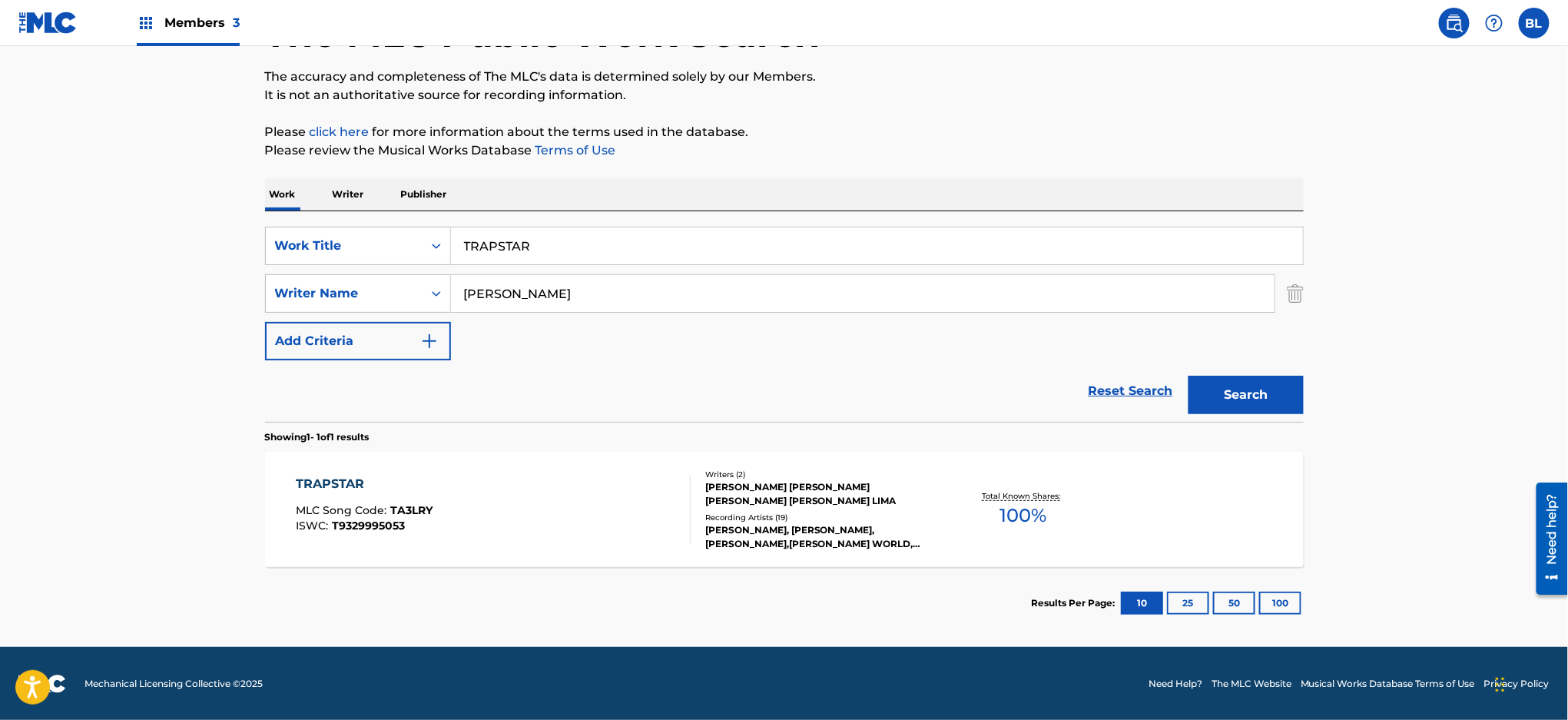
click at [348, 480] on div "TRAPSTAR" at bounding box center [364, 484] width 136 height 18
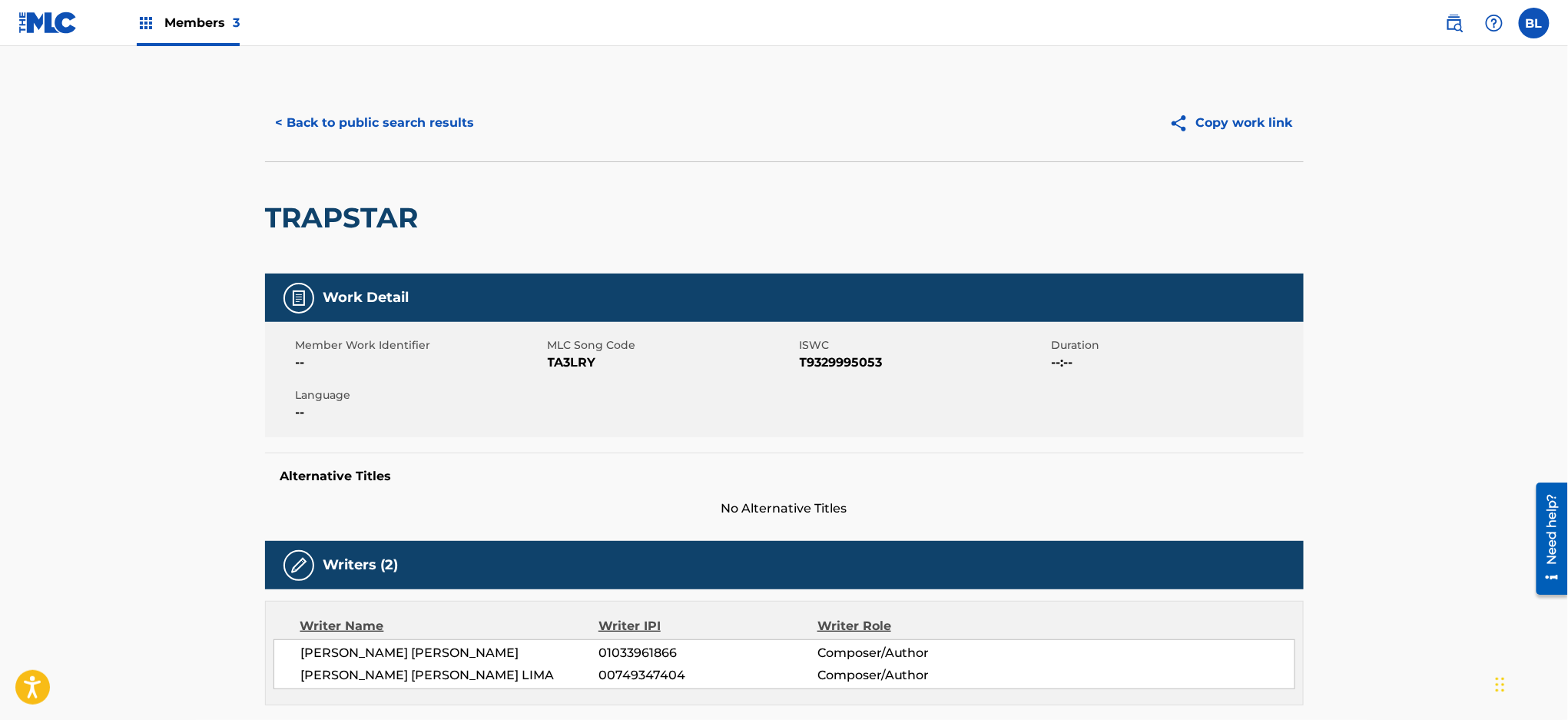
click at [578, 366] on span "TA3LRY" at bounding box center [671, 362] width 248 height 18
copy span "TA3LRY"
click at [53, 21] on img at bounding box center [48, 22] width 59 height 22
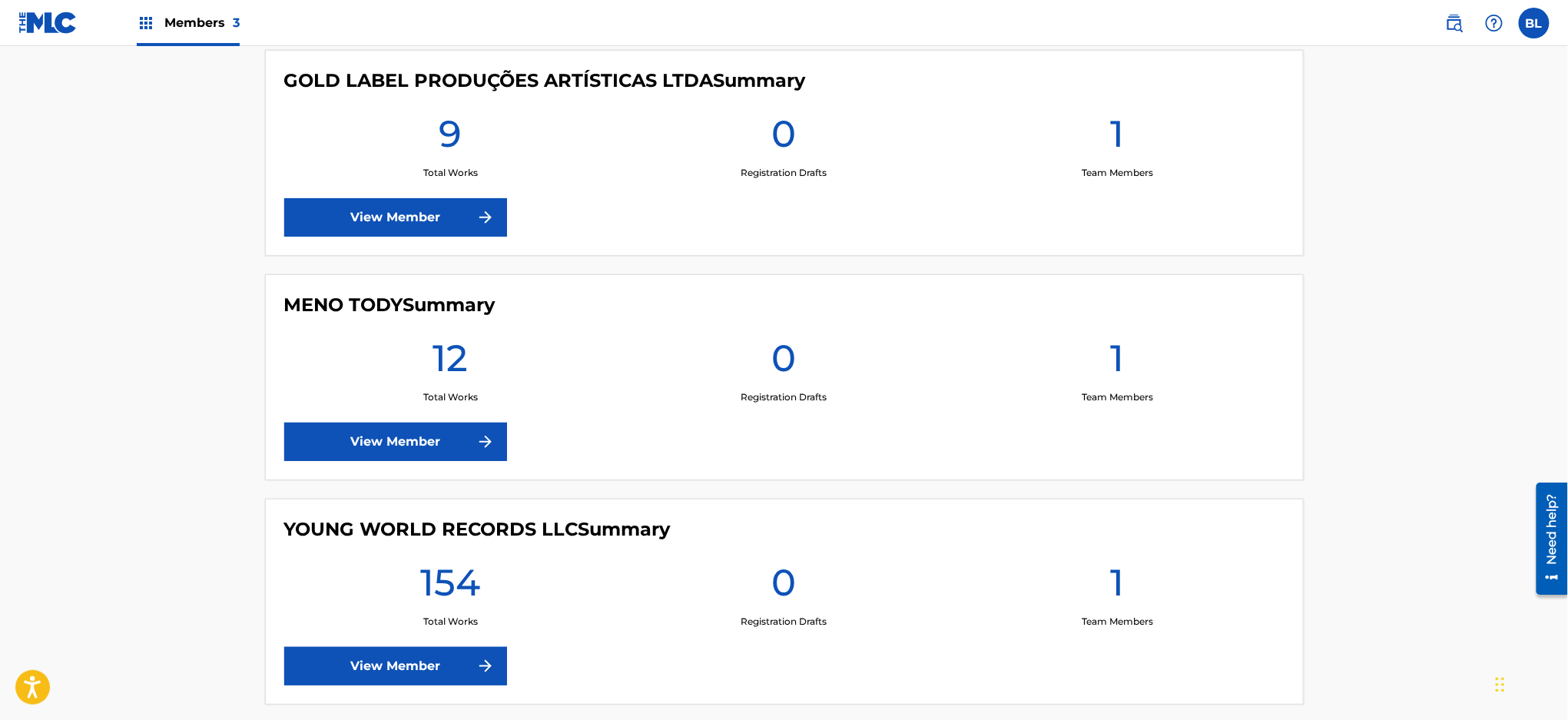
scroll to position [514, 0]
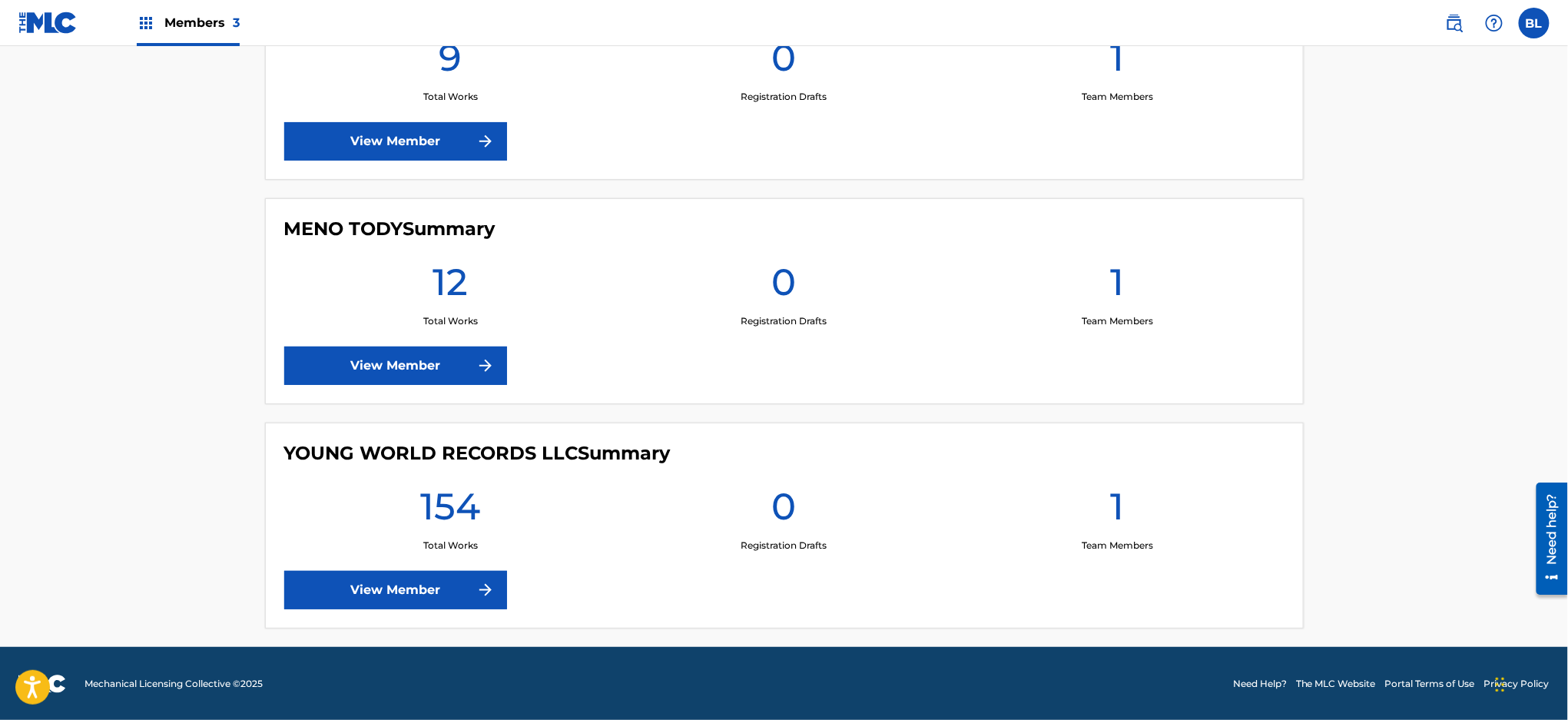
click at [351, 573] on link "View Member" at bounding box center [395, 590] width 223 height 39
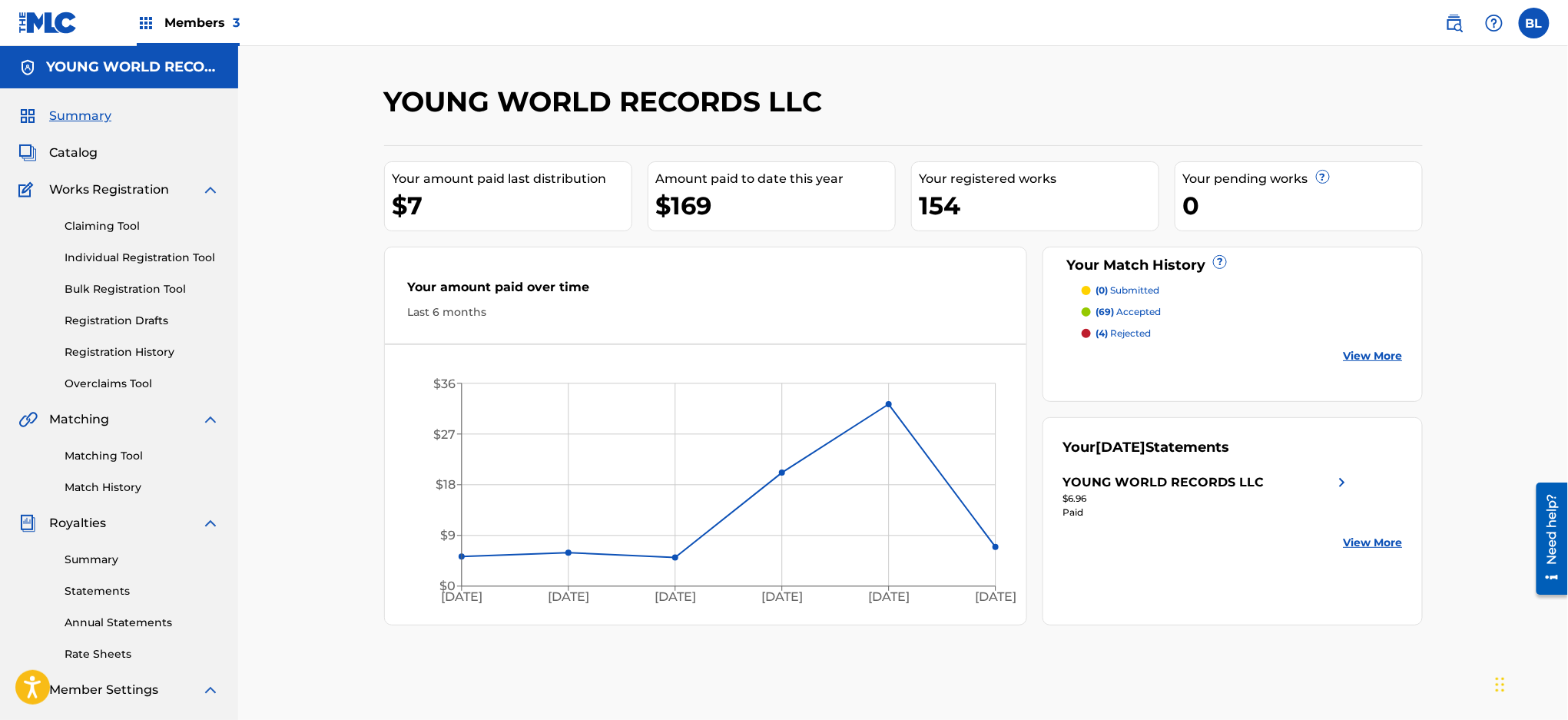
click at [109, 224] on link "Claiming Tool" at bounding box center [142, 226] width 155 height 16
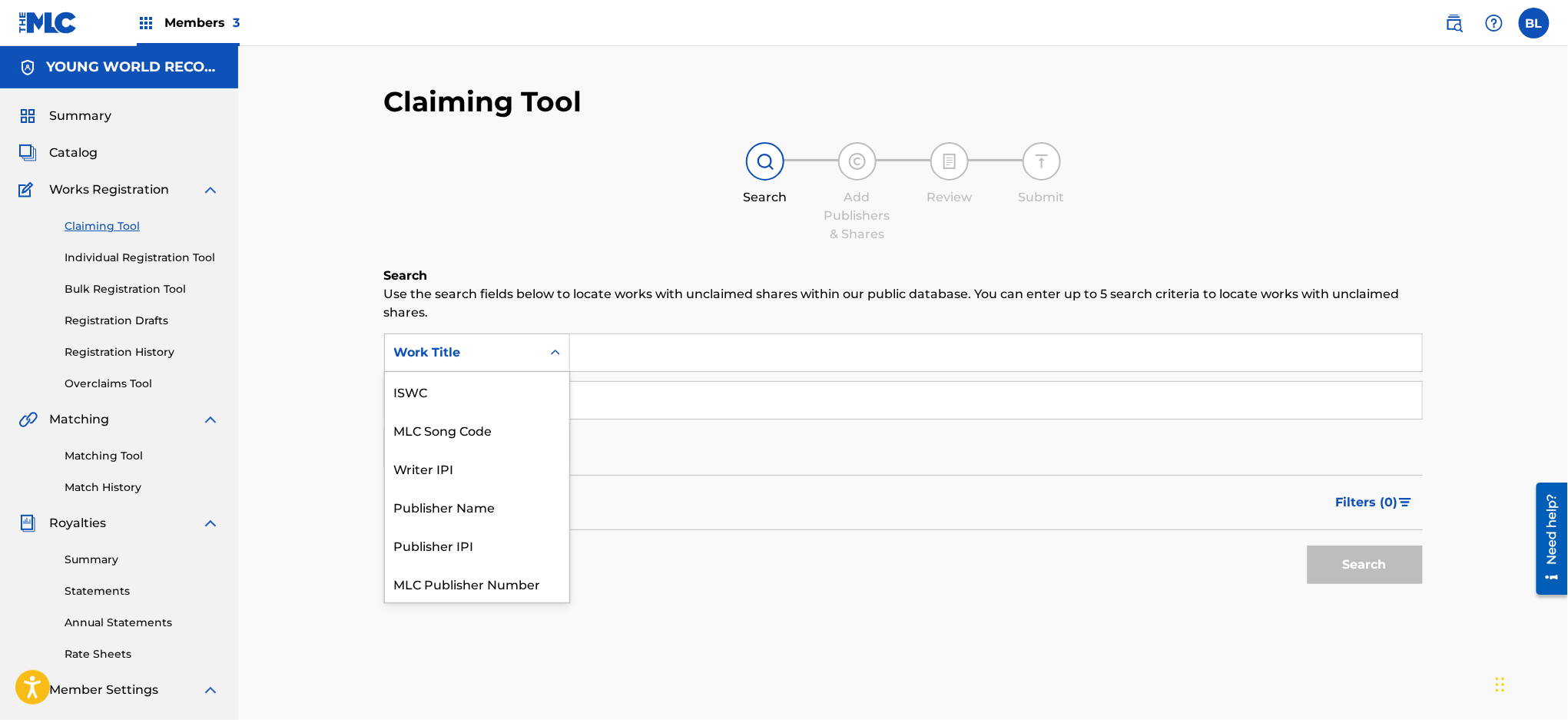
click at [534, 360] on div "Work Title" at bounding box center [463, 353] width 157 height 30
click at [513, 398] on div "MLC Song Code" at bounding box center [477, 391] width 184 height 39
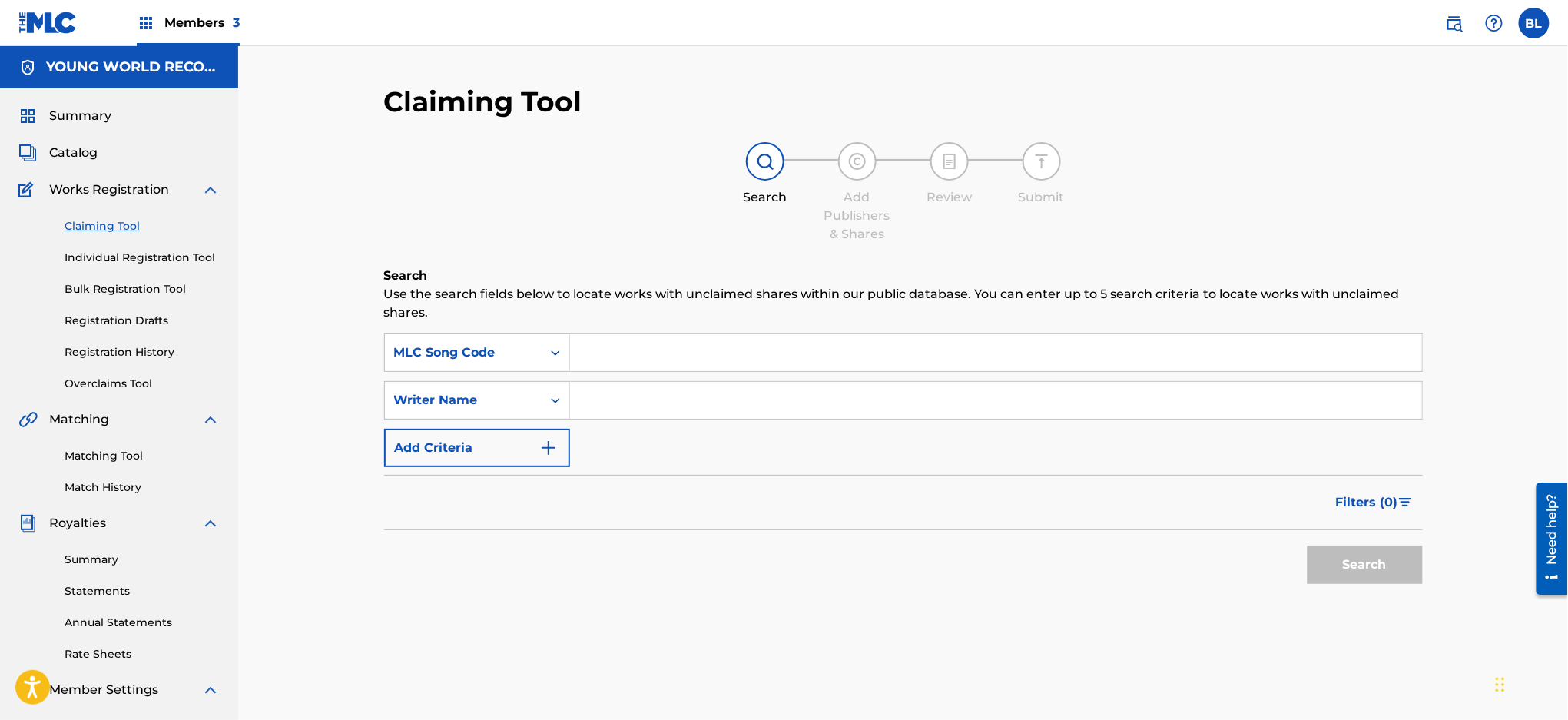
click at [646, 336] on input "Search Form" at bounding box center [996, 352] width 852 height 37
paste input "TA3LRY"
type input "TA3LRY"
click at [1380, 569] on button "Search" at bounding box center [1364, 565] width 115 height 39
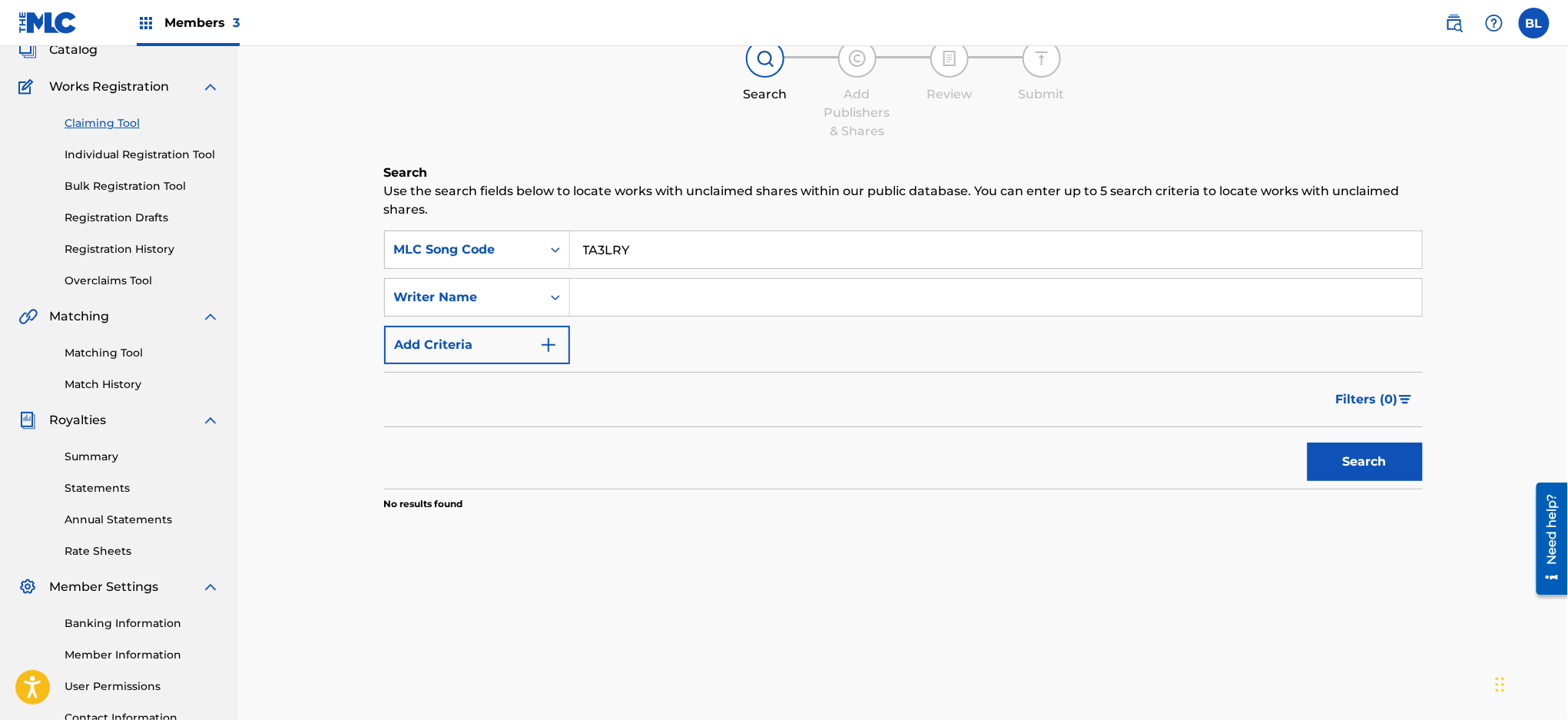
scroll to position [102, 0]
click at [689, 258] on input "TA3LRY" at bounding box center [996, 251] width 852 height 37
click at [1357, 463] on button "Search" at bounding box center [1364, 463] width 115 height 39
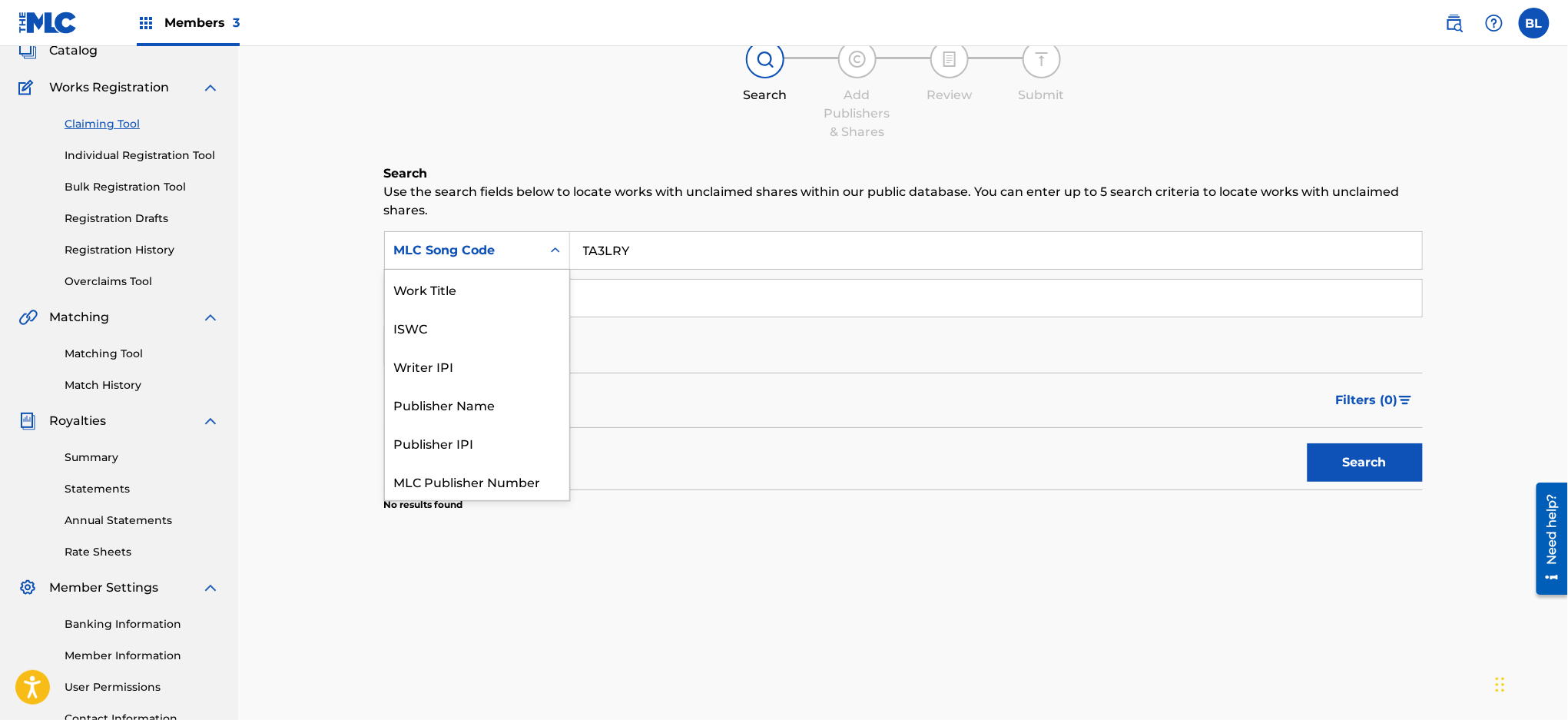
click at [518, 255] on div "MLC Song Code" at bounding box center [463, 251] width 138 height 18
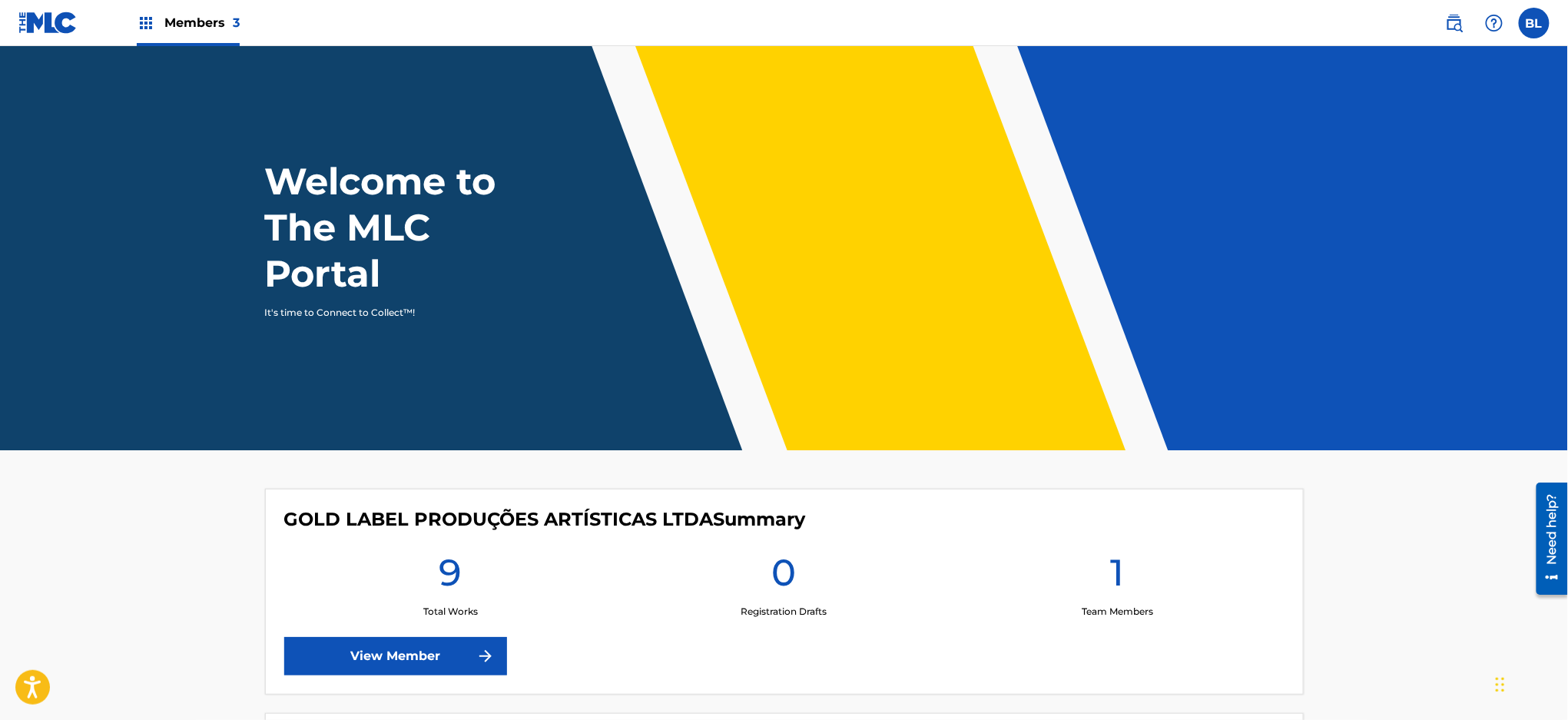
scroll to position [514, 0]
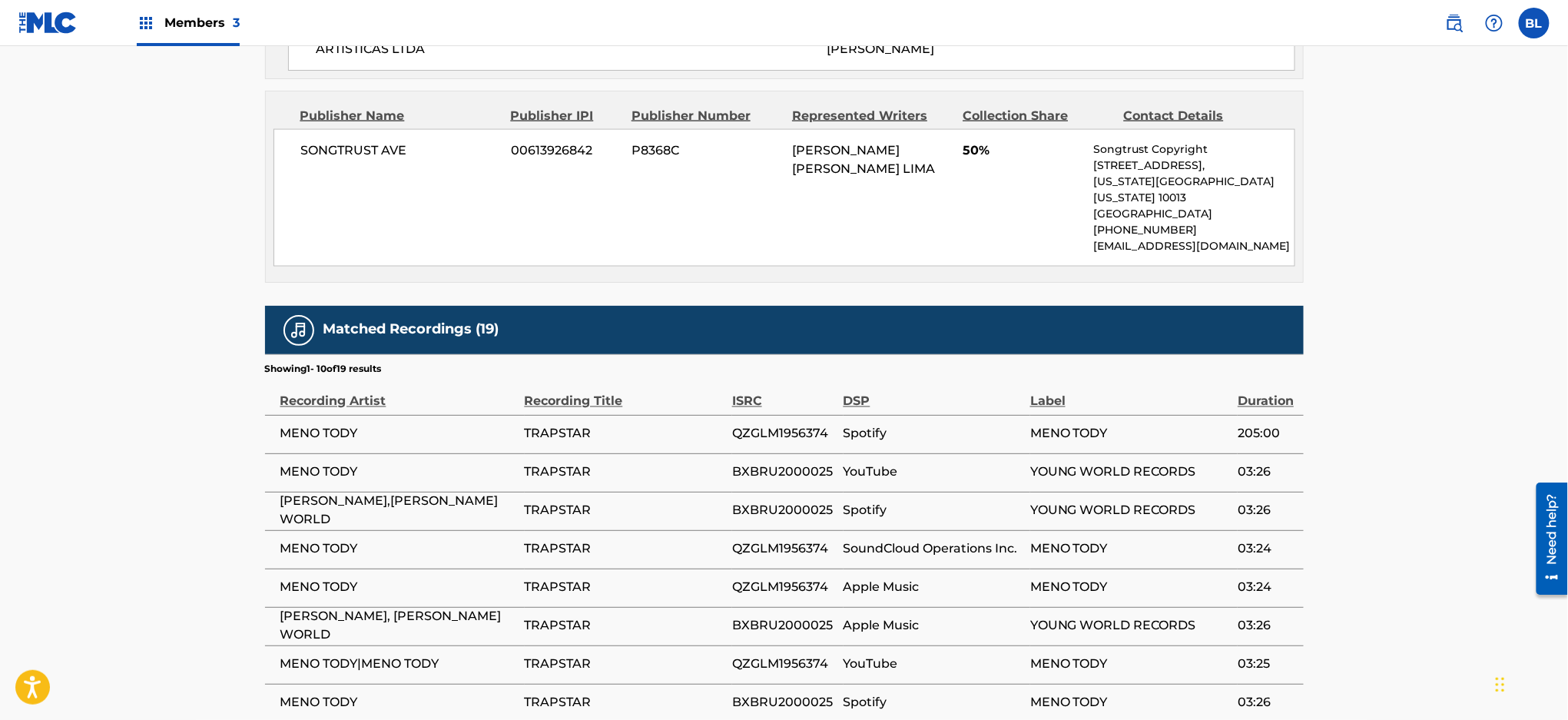
scroll to position [1126, 0]
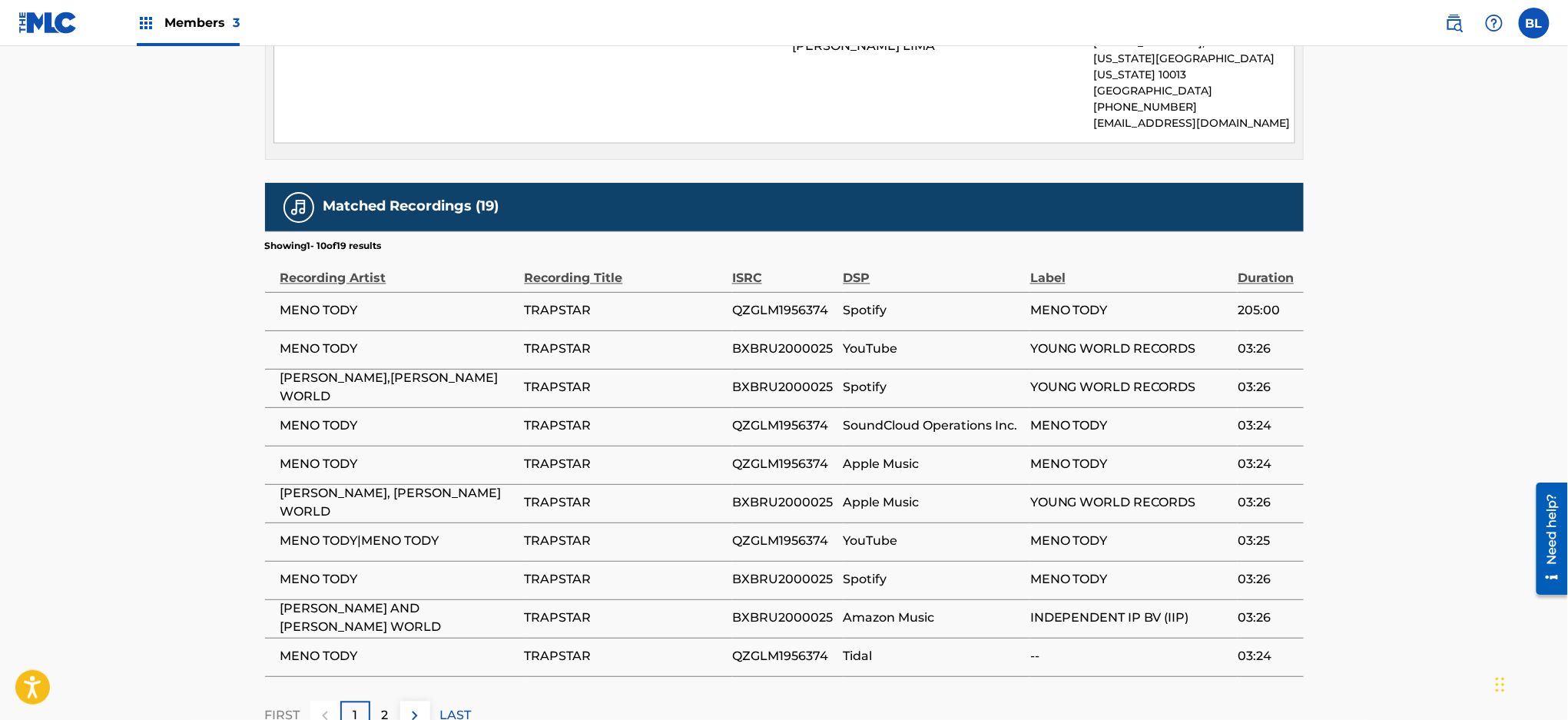
click at [772, 301] on span "QZGLM1956374" at bounding box center [784, 311] width 103 height 18
copy span "QZGLM1956374"
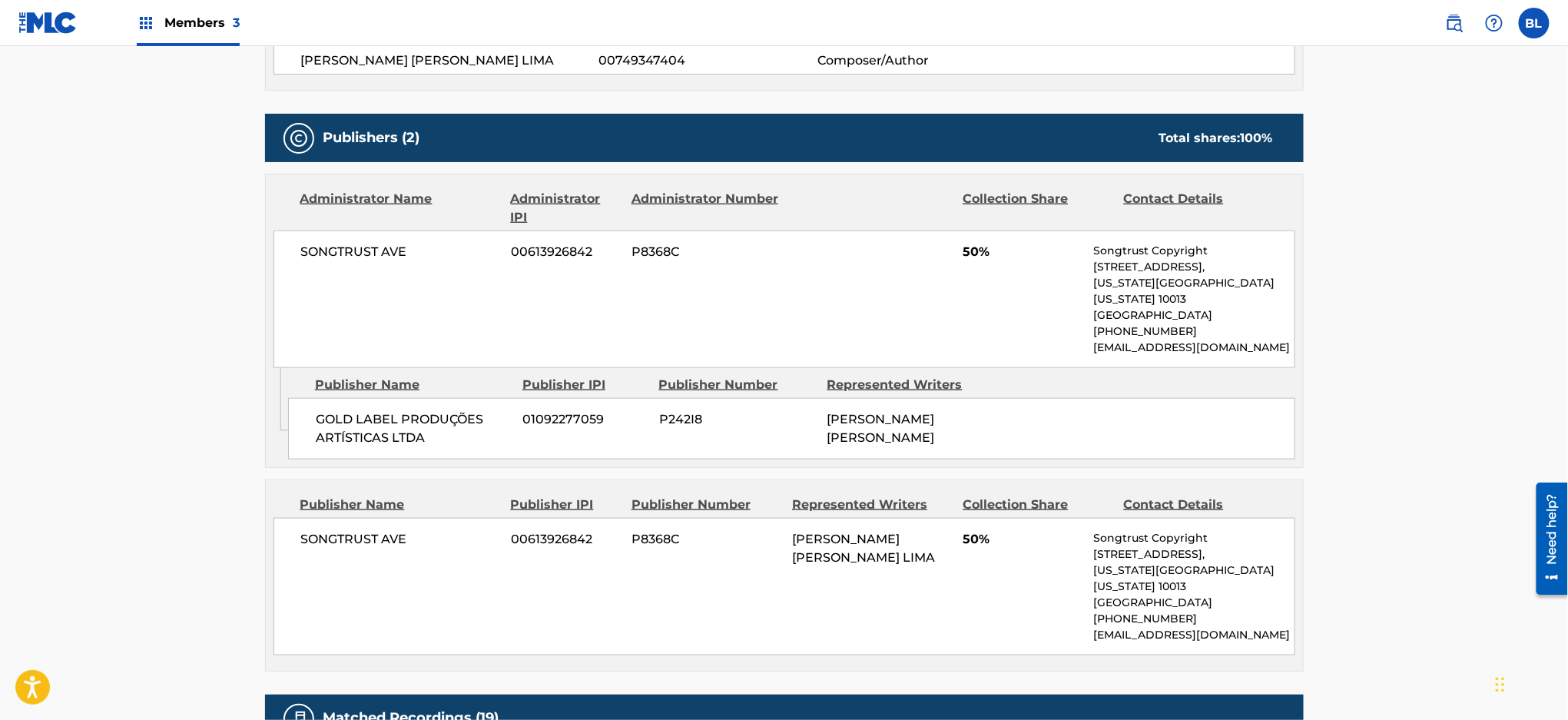
scroll to position [0, 0]
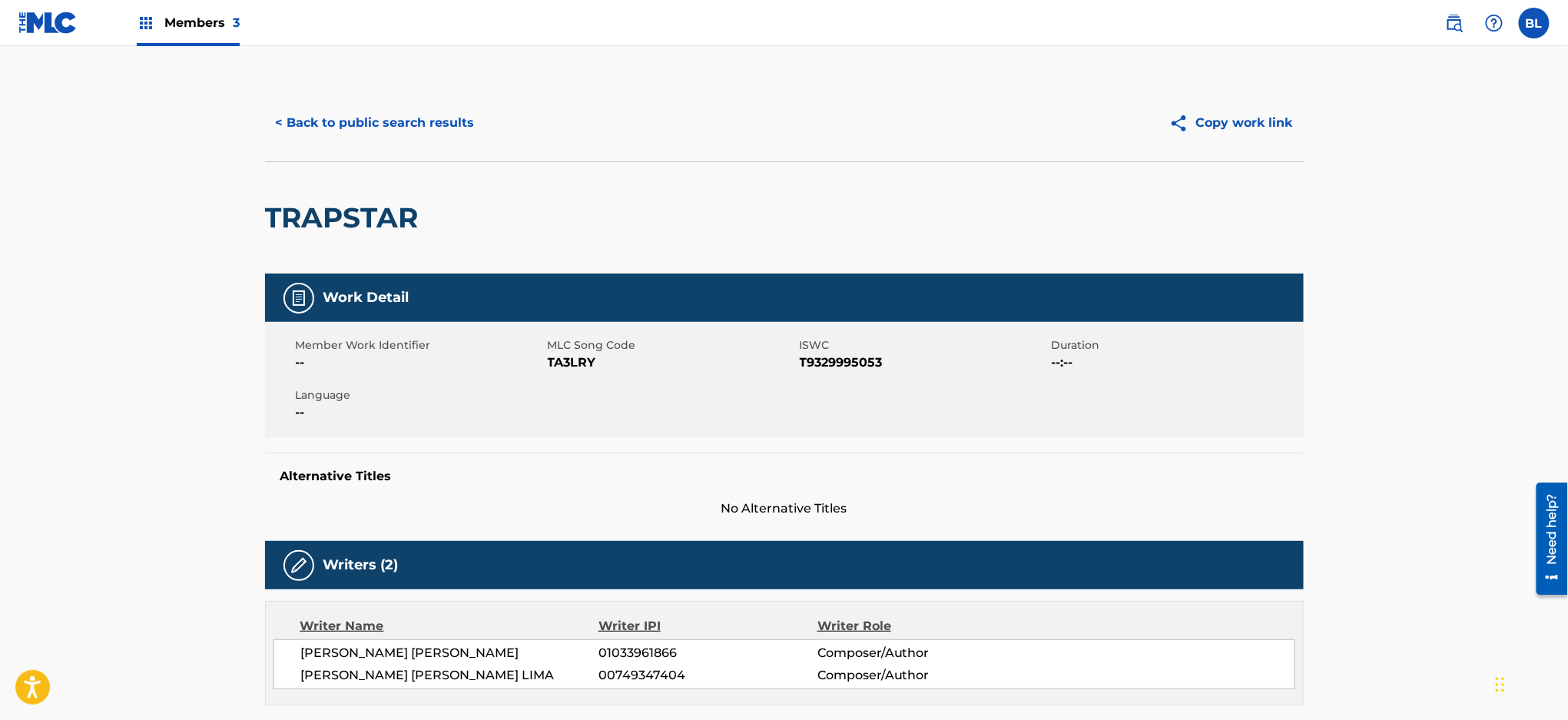
click at [301, 122] on button "< Back to public search results" at bounding box center [374, 123] width 220 height 39
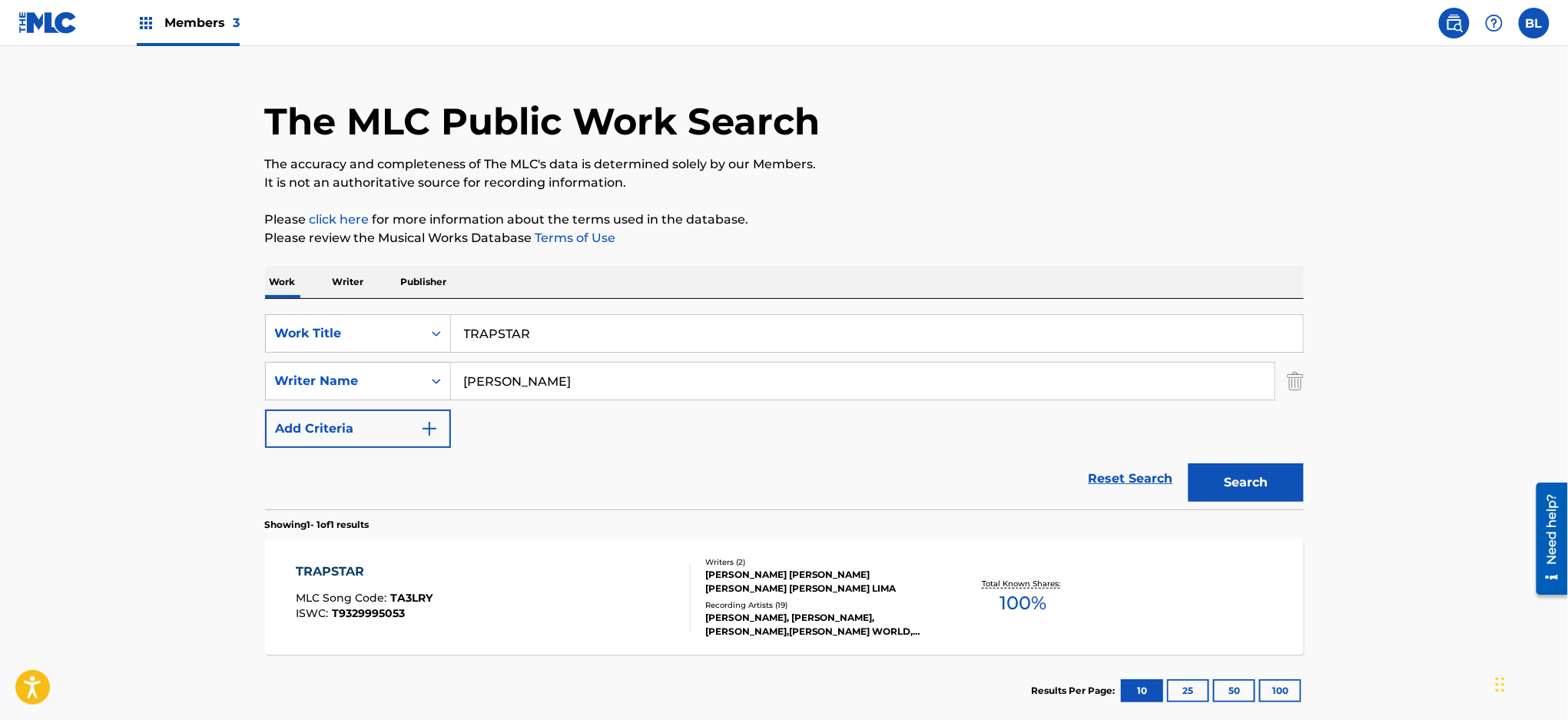
click at [90, 19] on div "Members 3" at bounding box center [129, 22] width 221 height 45
click at [66, 23] on img at bounding box center [48, 22] width 59 height 22
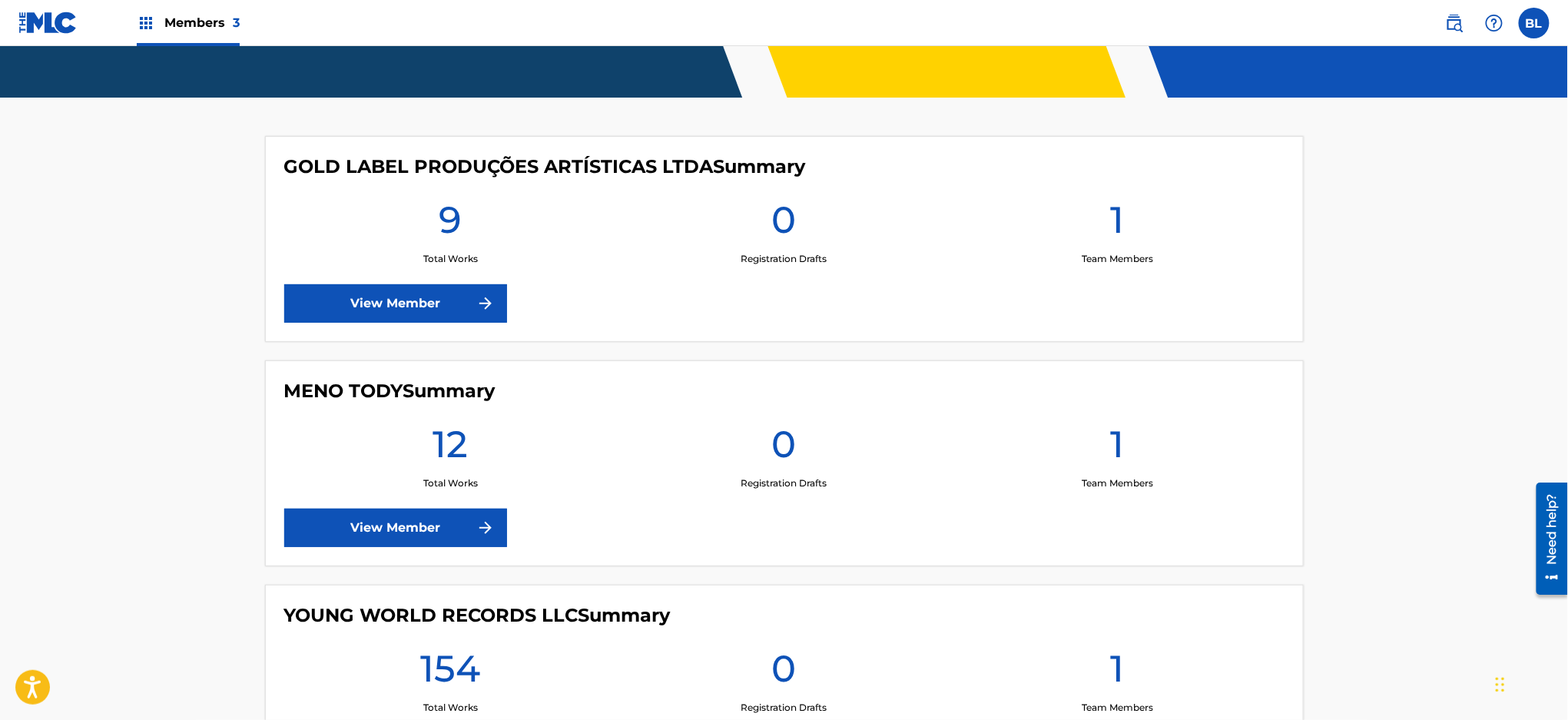
scroll to position [514, 0]
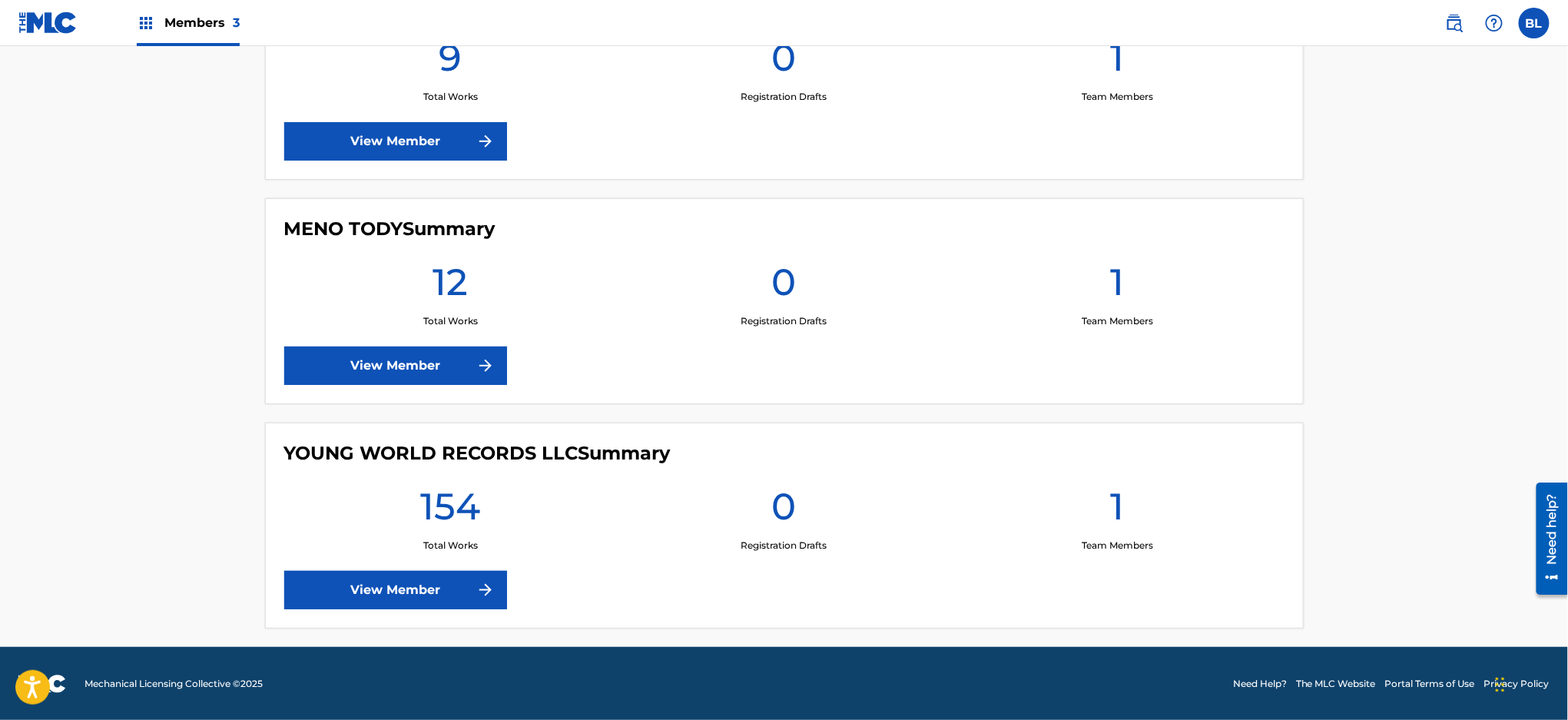
click at [360, 591] on link "View Member" at bounding box center [395, 590] width 223 height 39
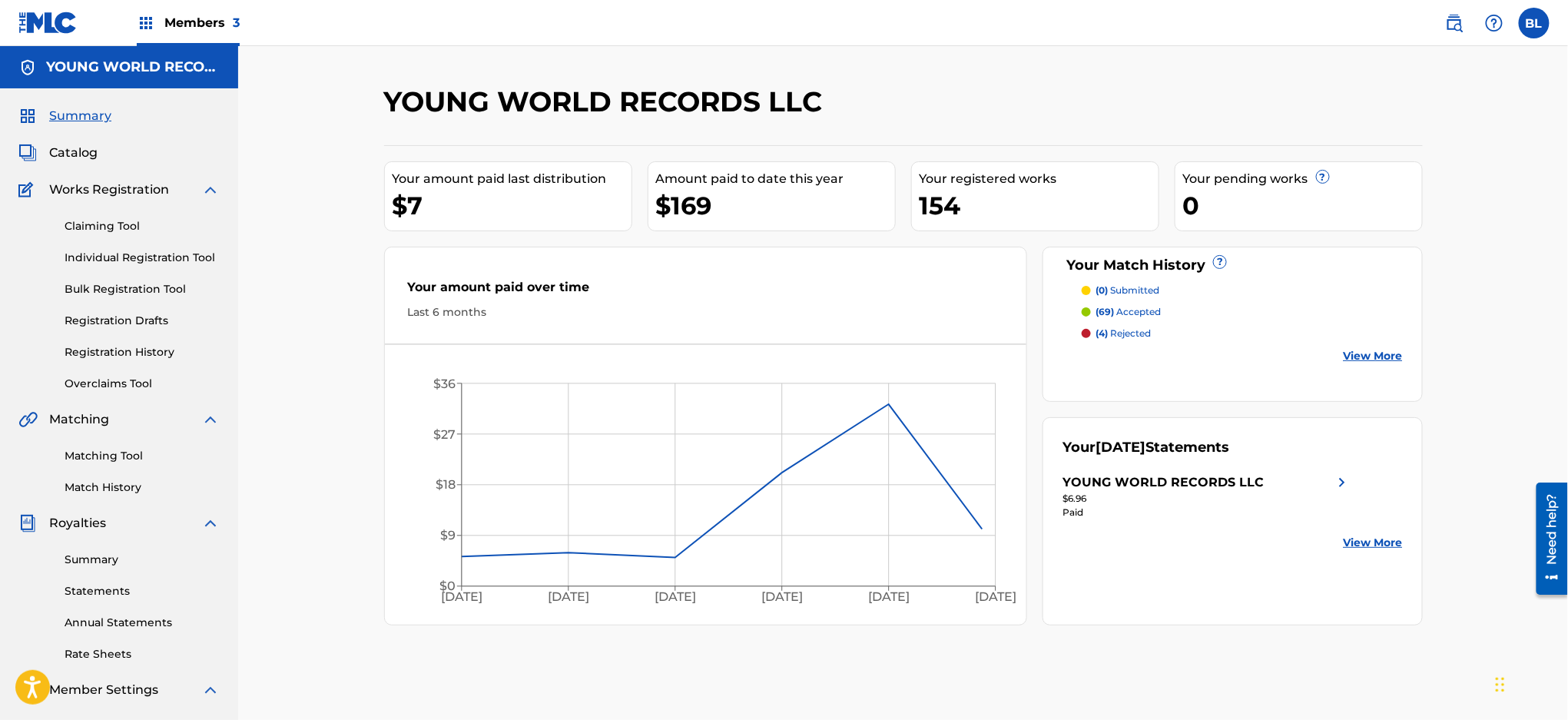
click at [121, 260] on link "Individual Registration Tool" at bounding box center [142, 257] width 155 height 16
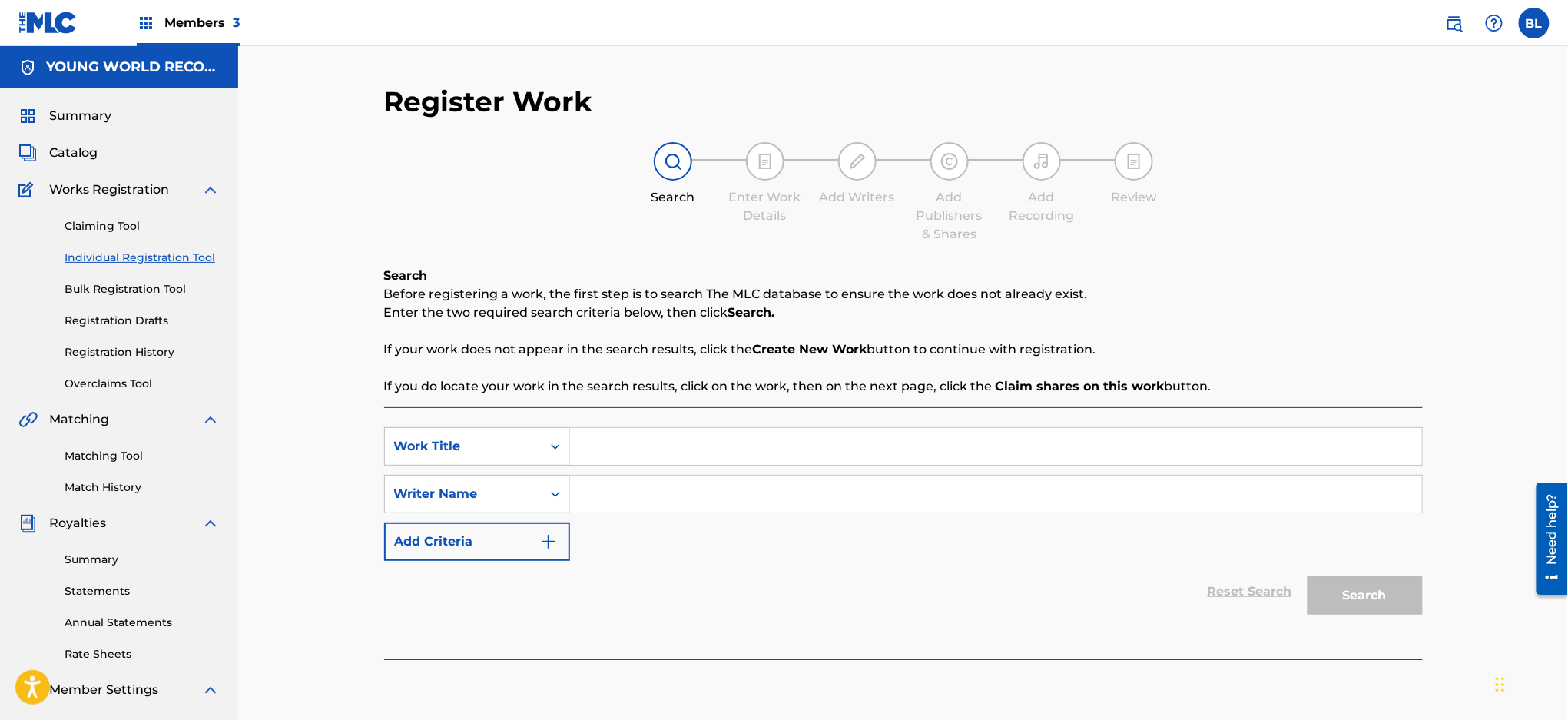
click at [703, 450] on input "Search Form" at bounding box center [996, 446] width 852 height 37
type input "TRAPSTAR"
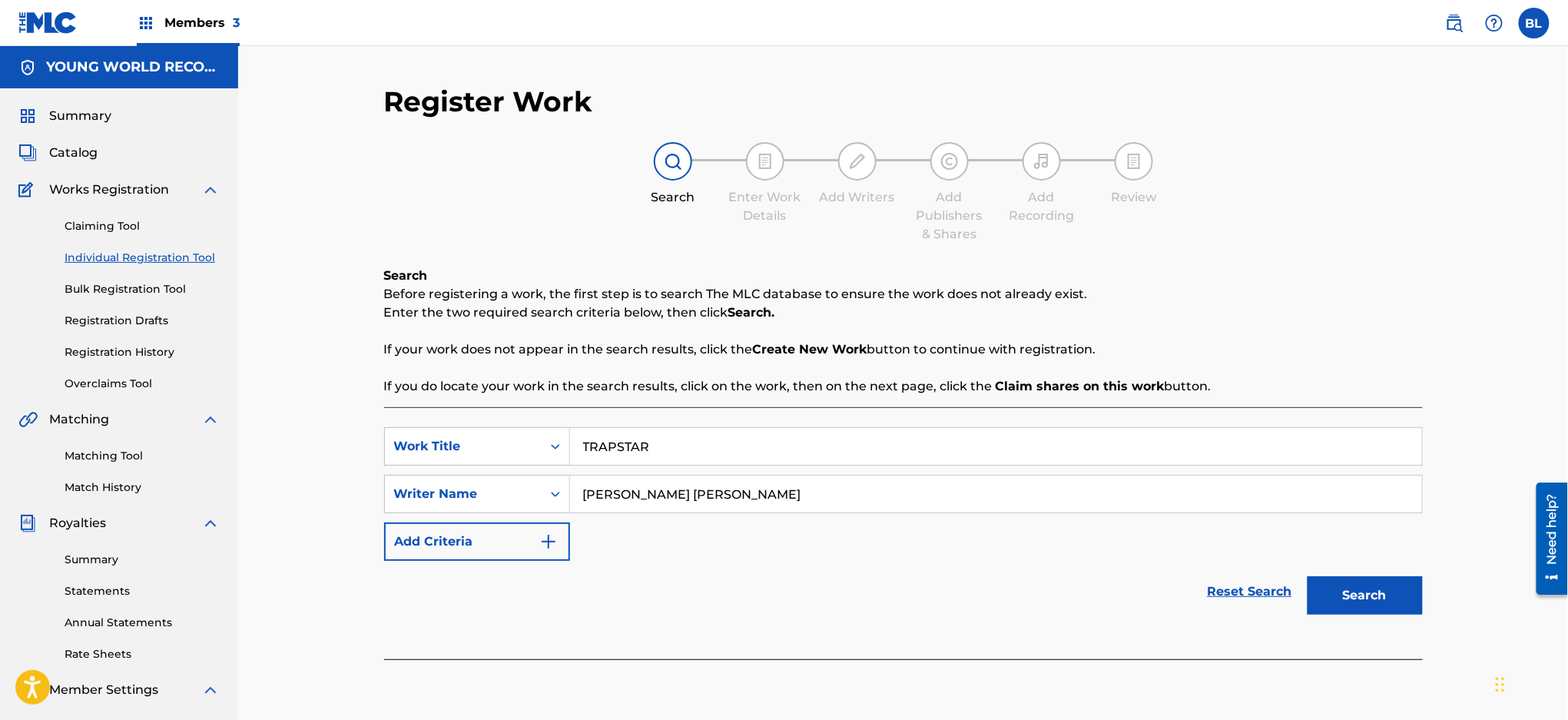
type input "[PERSON_NAME] [PERSON_NAME]"
click at [1307, 576] on button "Search" at bounding box center [1364, 596] width 115 height 39
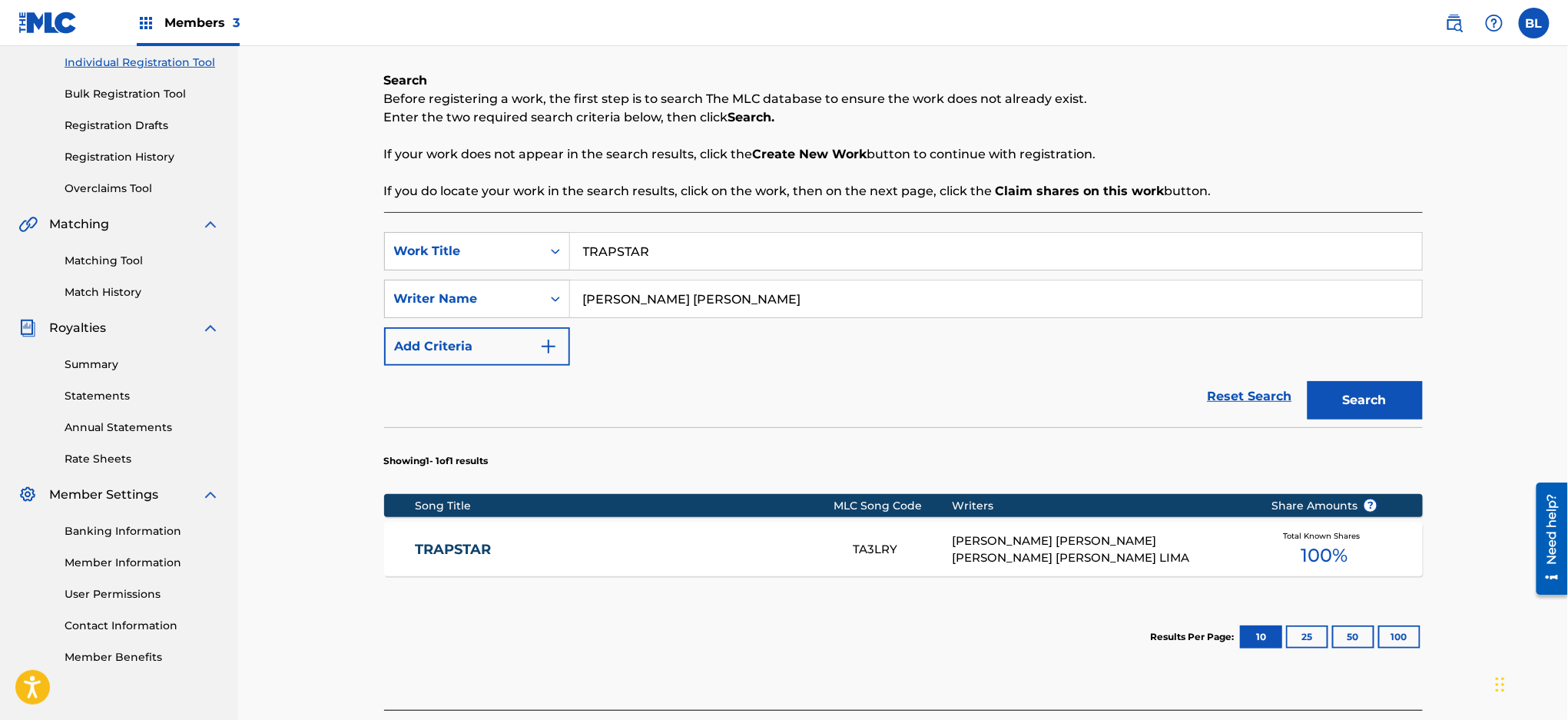
scroll to position [313, 0]
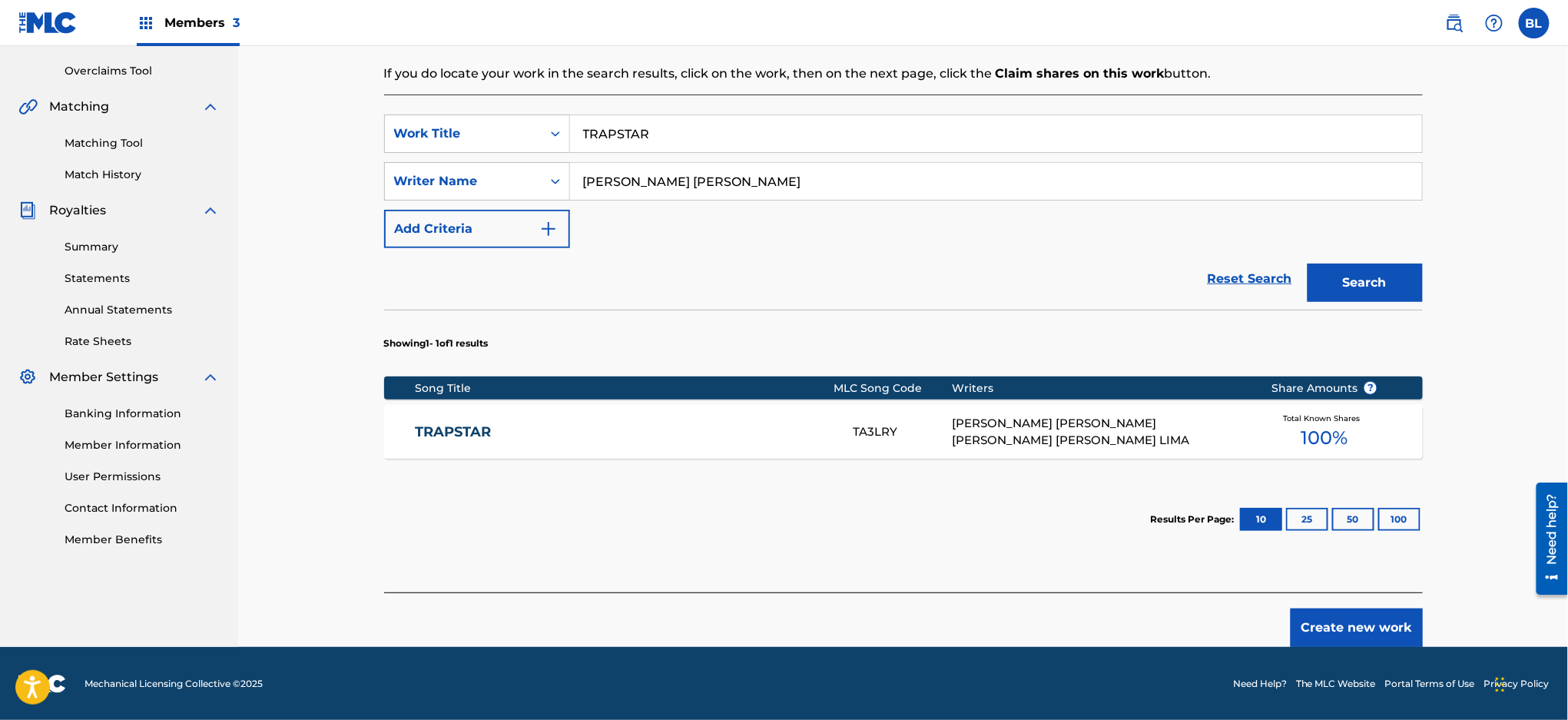
click at [469, 427] on link "TRAPSTAR" at bounding box center [623, 431] width 418 height 18
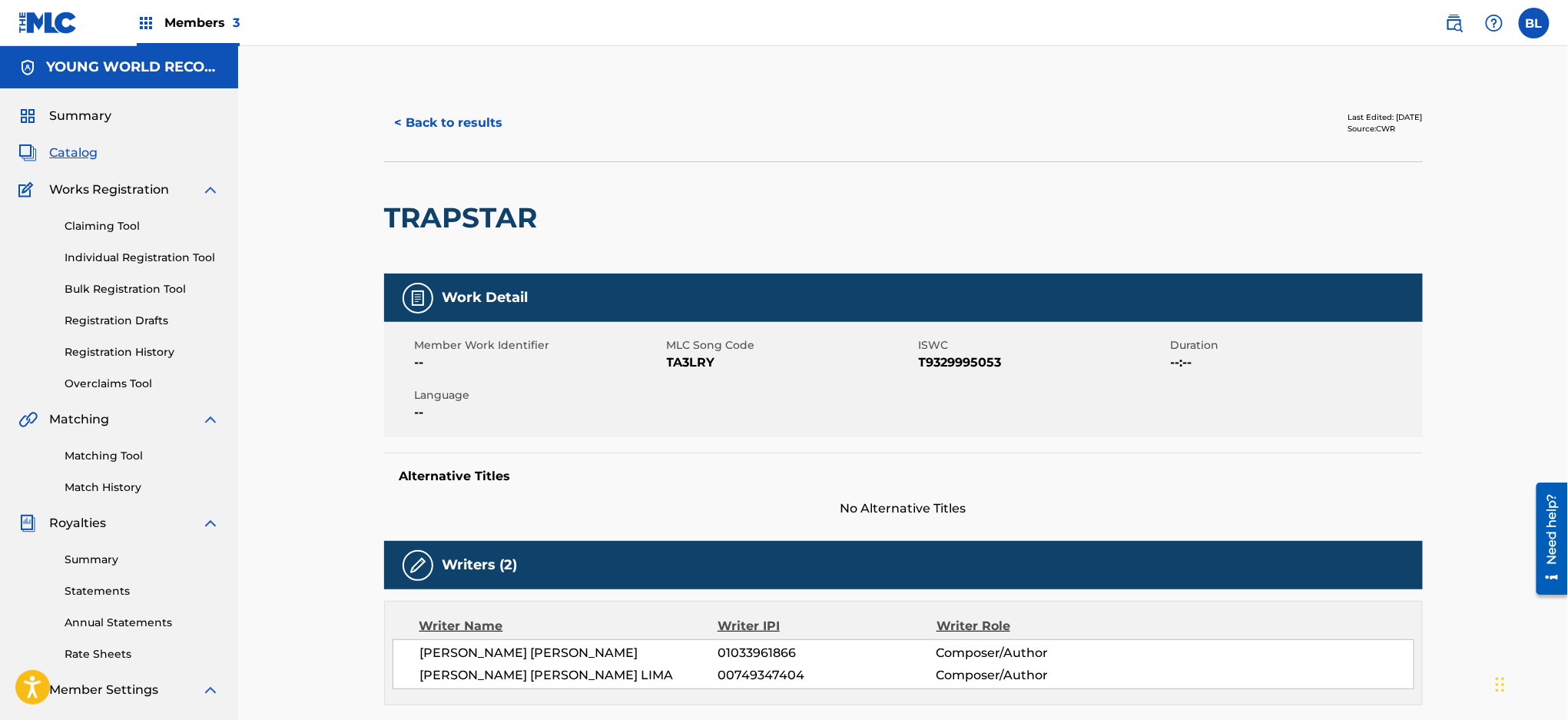
click at [461, 117] on button "< Back to results" at bounding box center [449, 123] width 130 height 39
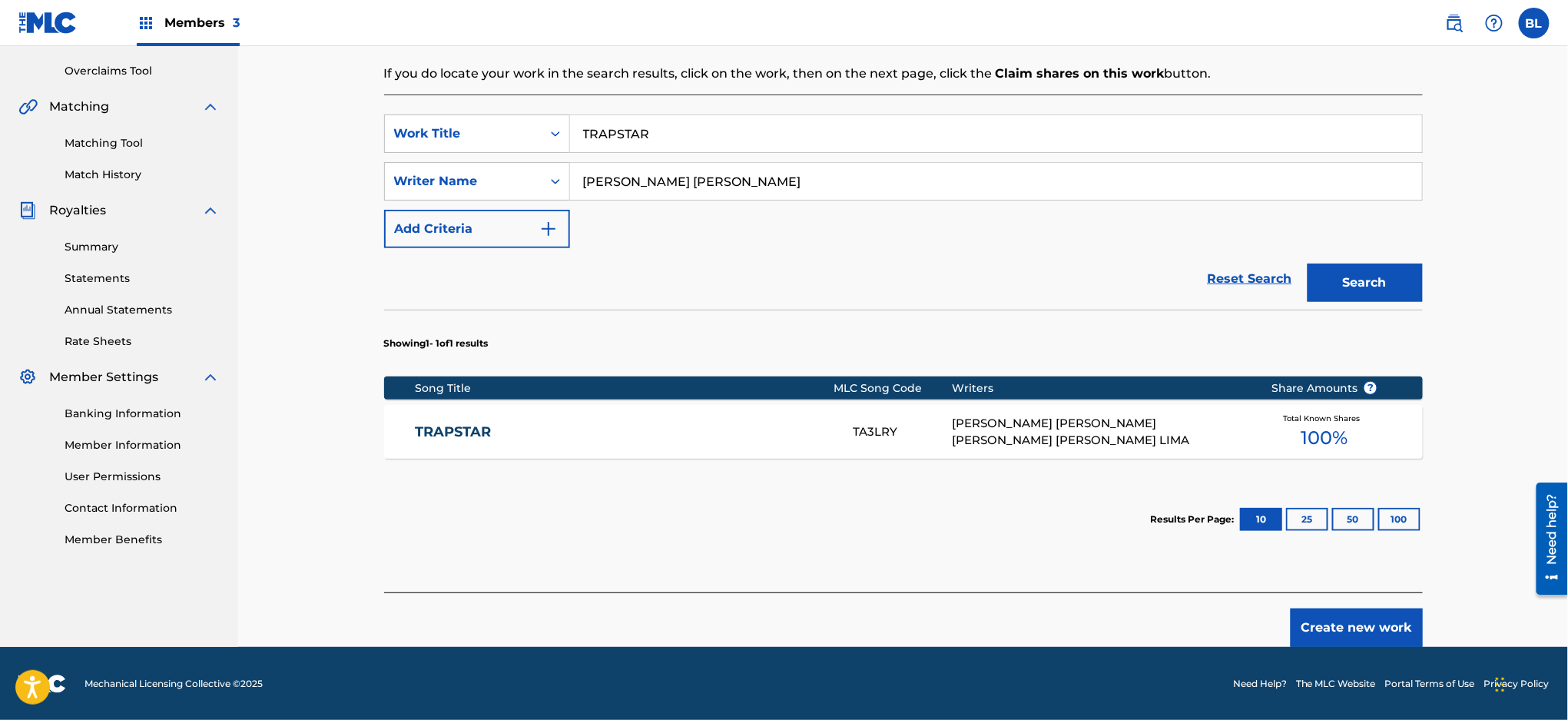
click at [1355, 630] on button "Create new work" at bounding box center [1356, 628] width 132 height 39
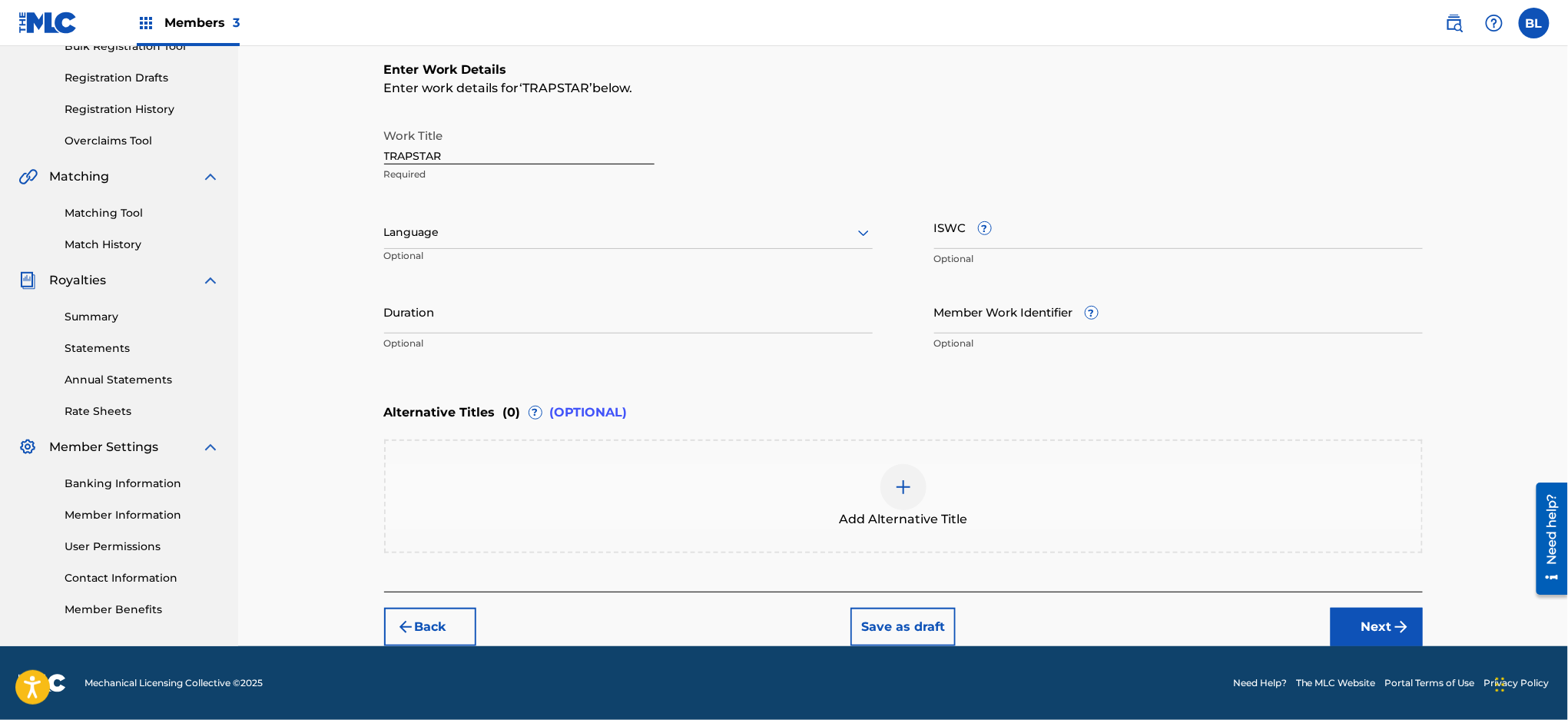
scroll to position [241, 0]
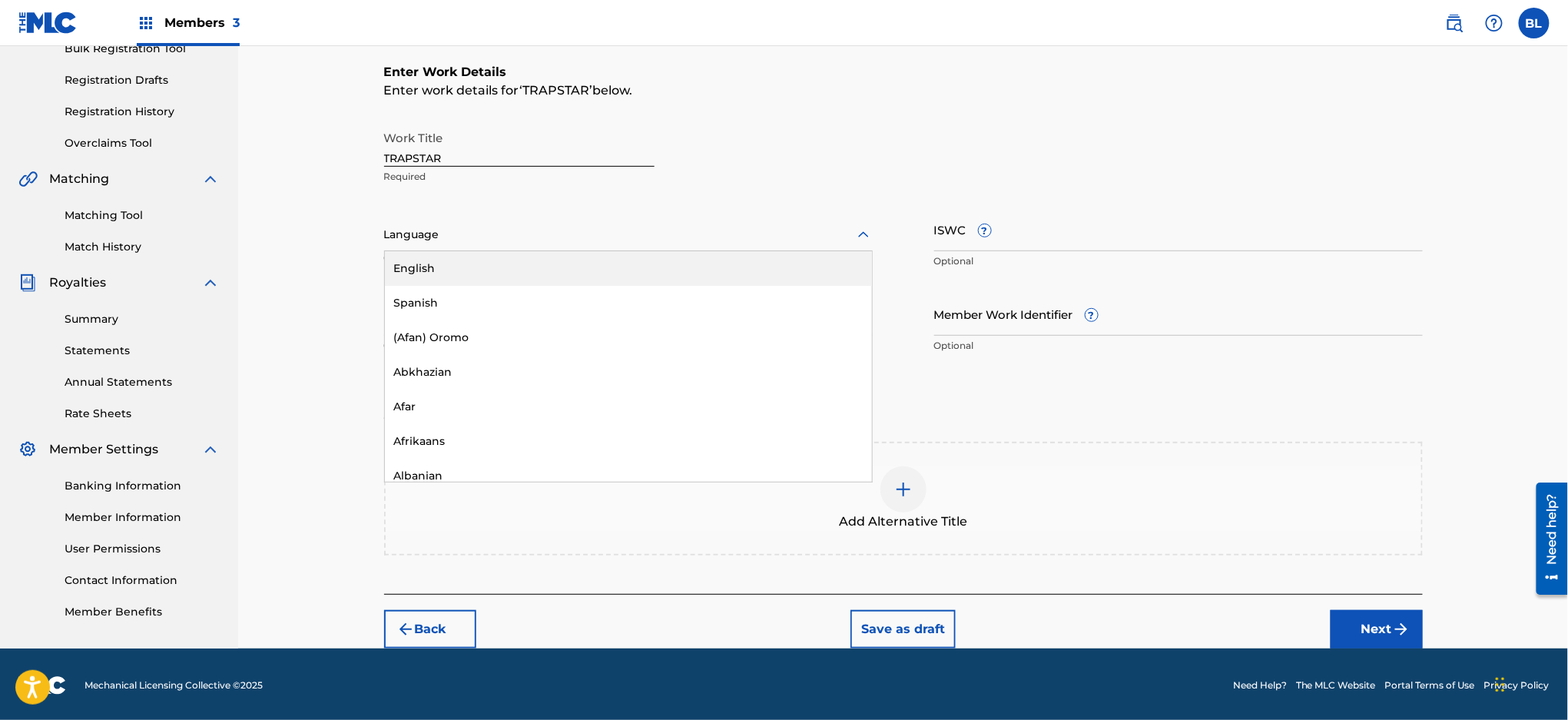
click at [528, 228] on div at bounding box center [629, 234] width 489 height 19
type input "PORT"
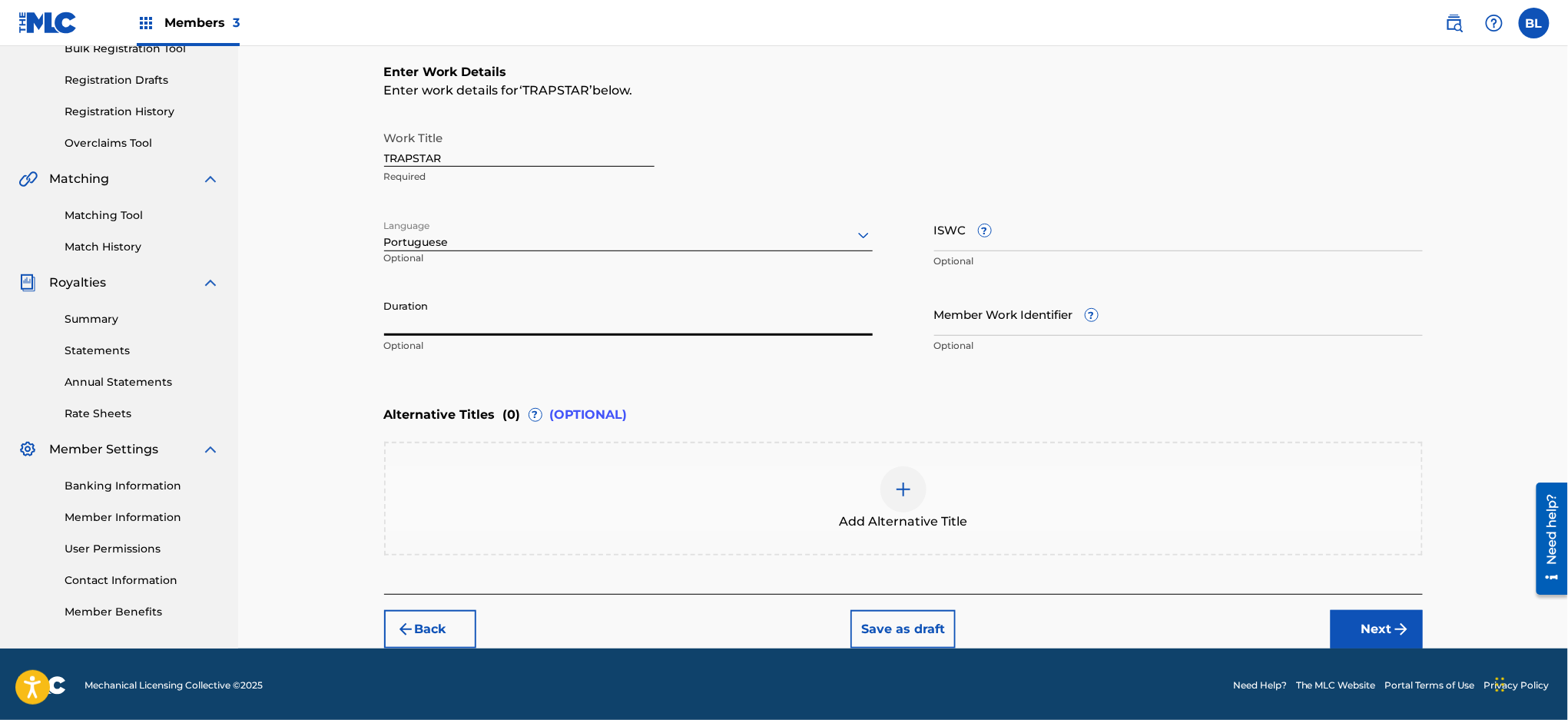
click at [486, 329] on input "Duration" at bounding box center [629, 313] width 489 height 43
